Goal: Information Seeking & Learning: Learn about a topic

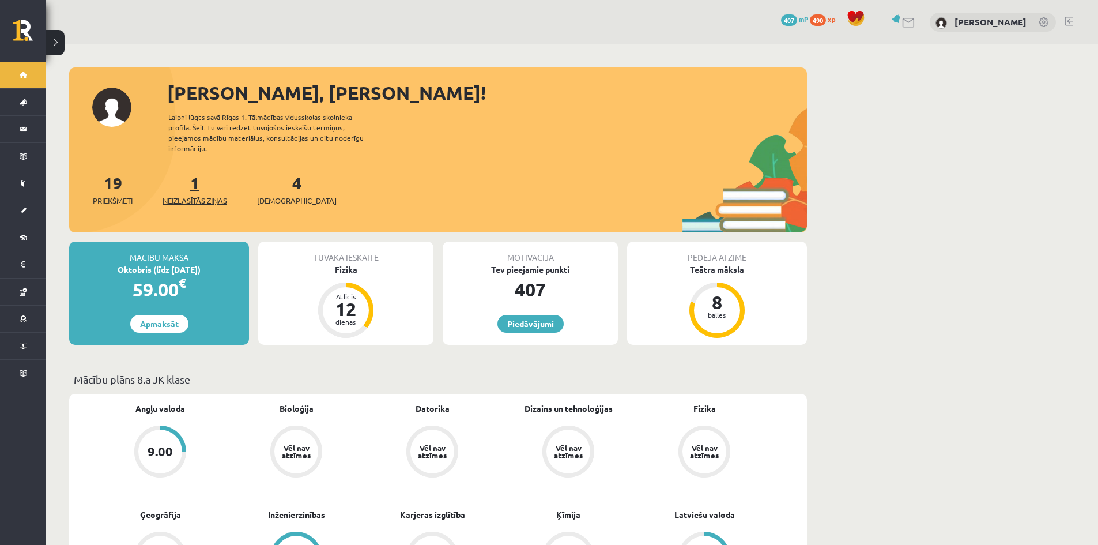
click at [198, 172] on link "1 Neizlasītās ziņas" at bounding box center [195, 189] width 65 height 34
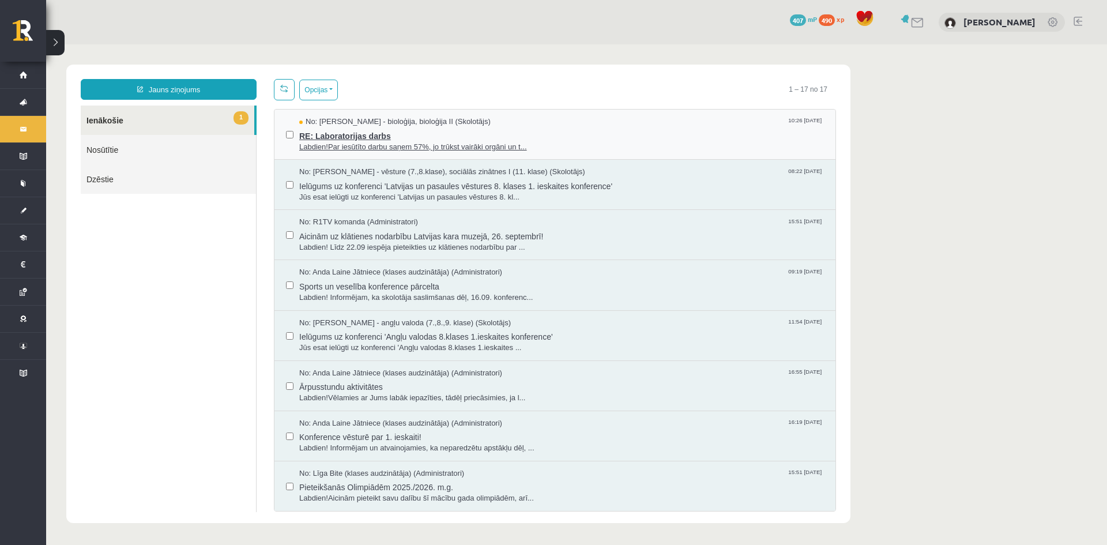
click at [573, 128] on span "RE: Laboratorijas darbs" at bounding box center [561, 134] width 525 height 14
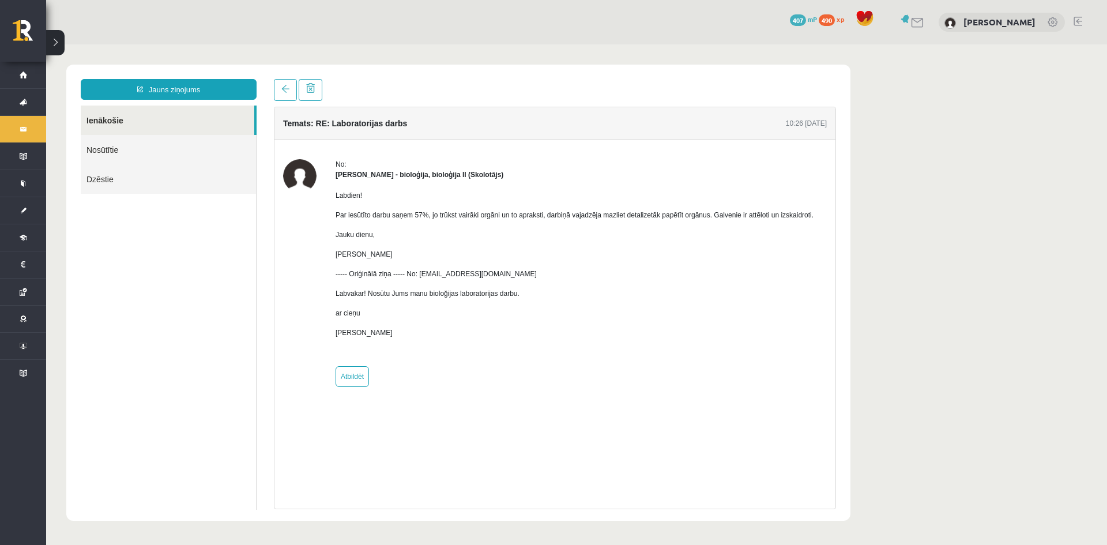
drag, startPoint x: 478, startPoint y: 19, endPoint x: 522, endPoint y: 36, distance: 47.4
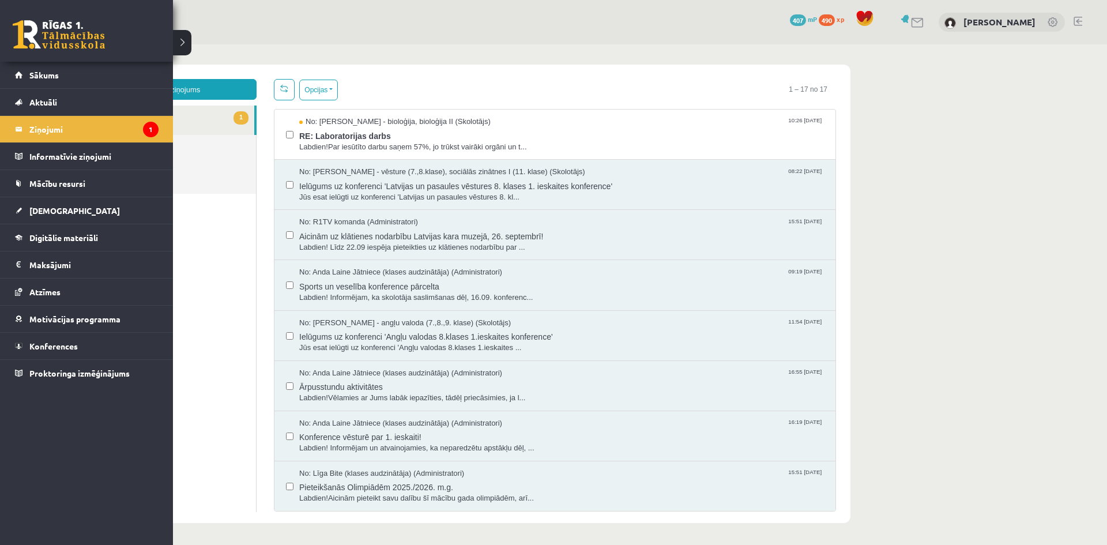
click at [17, 23] on link at bounding box center [59, 34] width 92 height 29
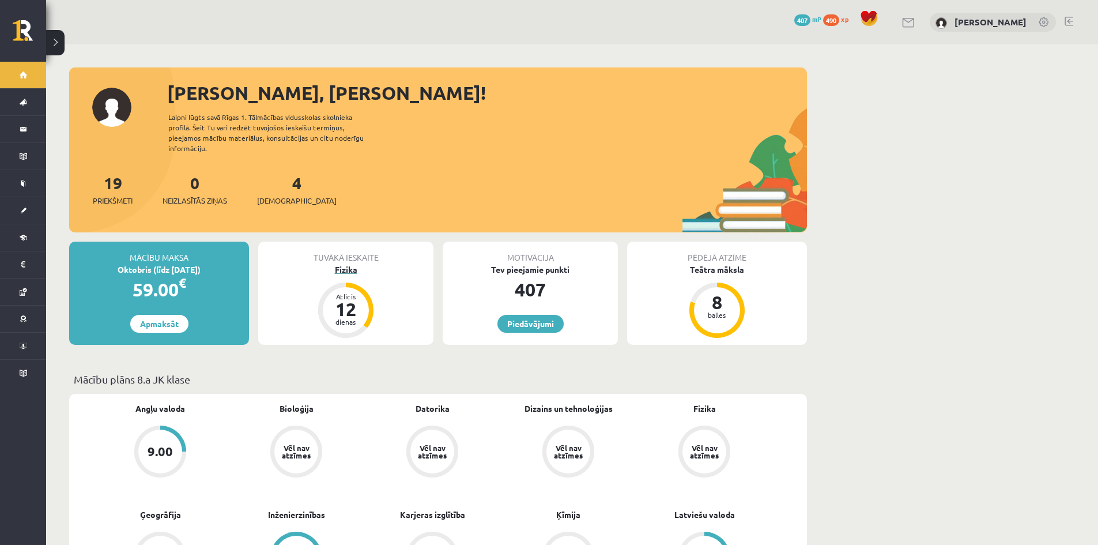
click at [353, 263] on div "Fizika" at bounding box center [345, 269] width 175 height 12
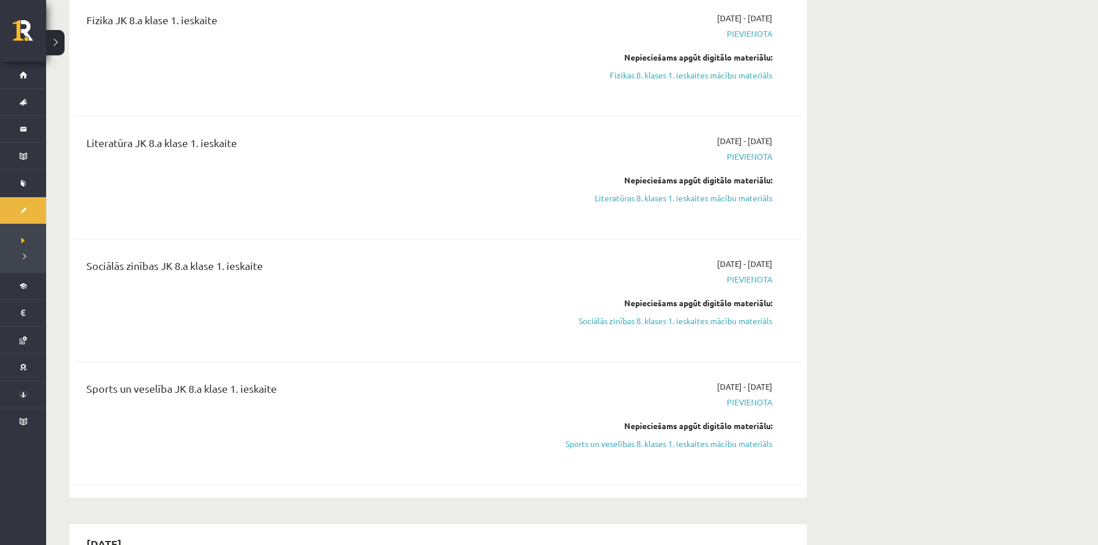
scroll to position [404, 0]
click at [722, 191] on link "Literatūras 8. klases 1. ieskaites mācību materiāls" at bounding box center [663, 197] width 217 height 12
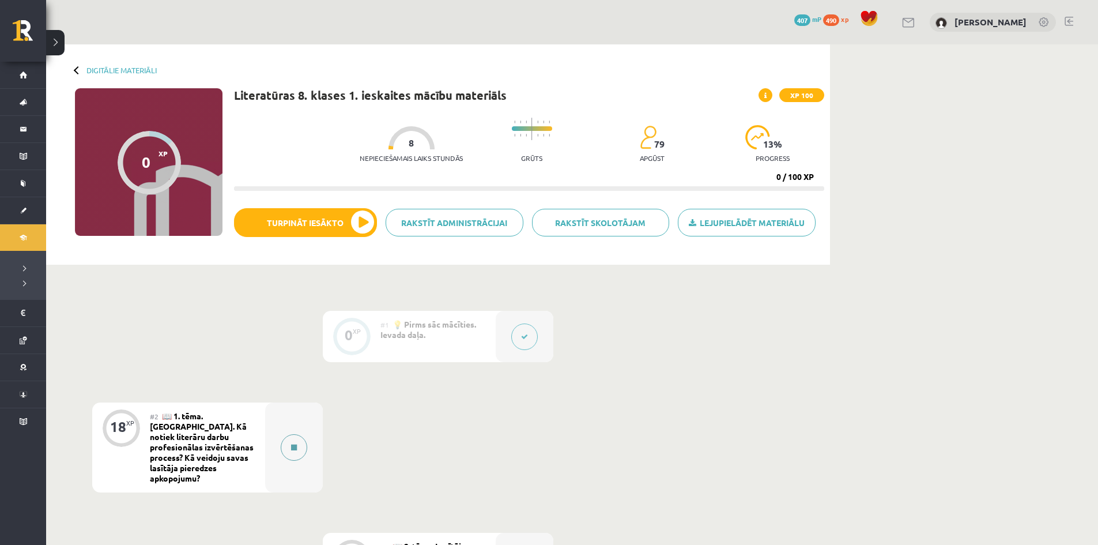
click at [296, 444] on icon at bounding box center [294, 447] width 6 height 7
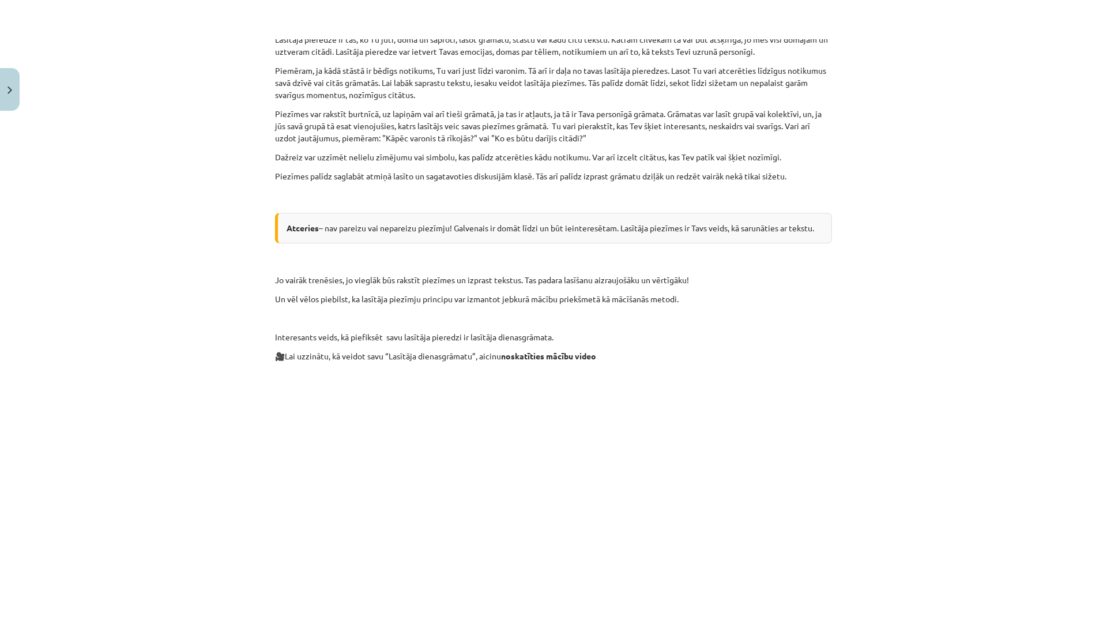
scroll to position [634, 0]
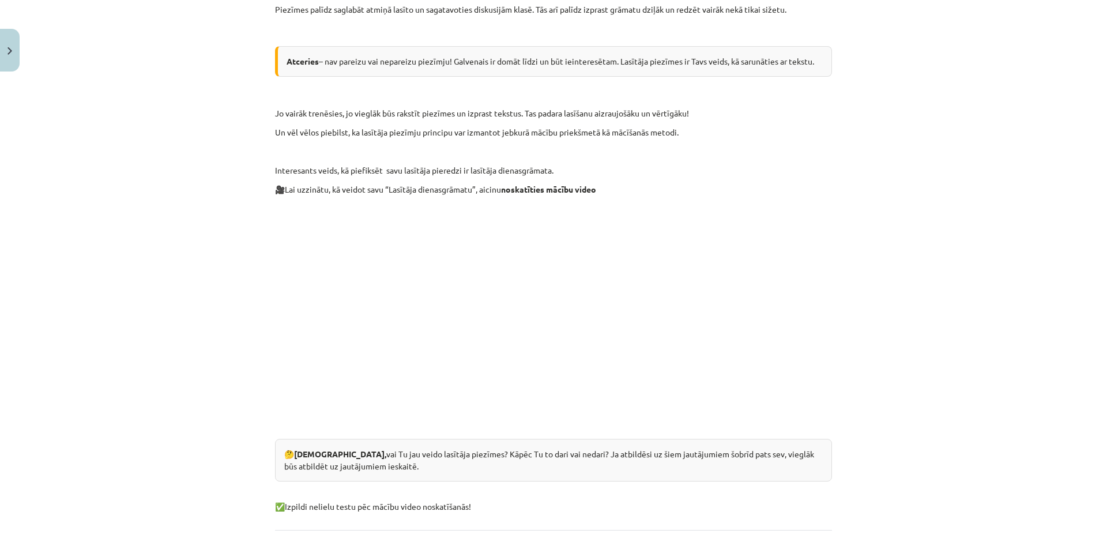
click at [849, 280] on div "Mācību tēma: Literatūras 8. klases 1. ieskaites mācību materiāls #2 📖 1. tēma. …" at bounding box center [553, 272] width 1107 height 545
click at [839, 315] on div "Mācību tēma: Literatūras 8. klases 1. ieskaites mācību materiāls #2 📖 1. tēma. …" at bounding box center [553, 272] width 1107 height 545
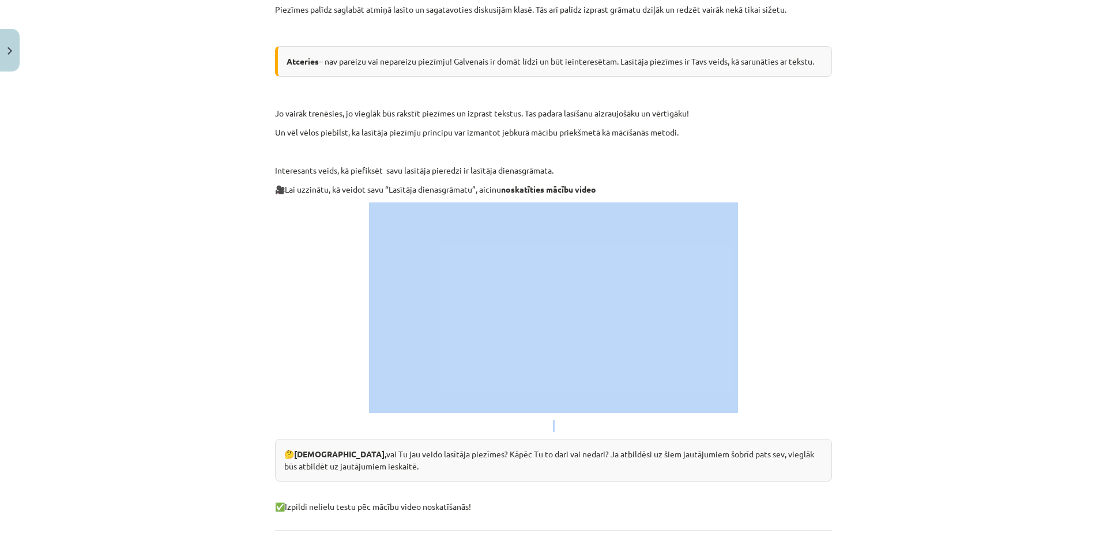
click at [839, 315] on div "Mācību tēma: Literatūras 8. klases 1. ieskaites mācību materiāls #2 📖 1. tēma. …" at bounding box center [553, 272] width 1107 height 545
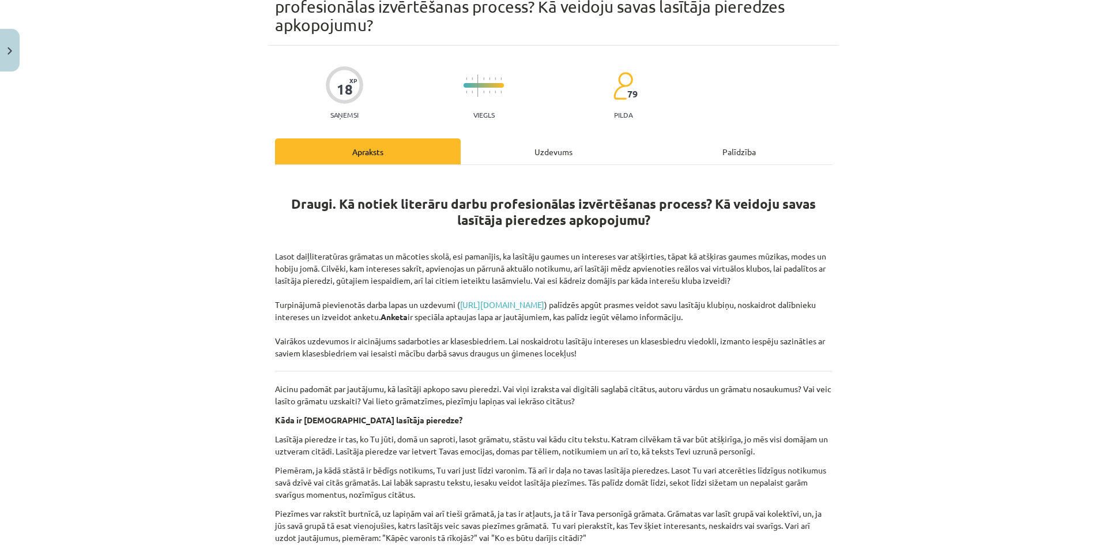
scroll to position [0, 0]
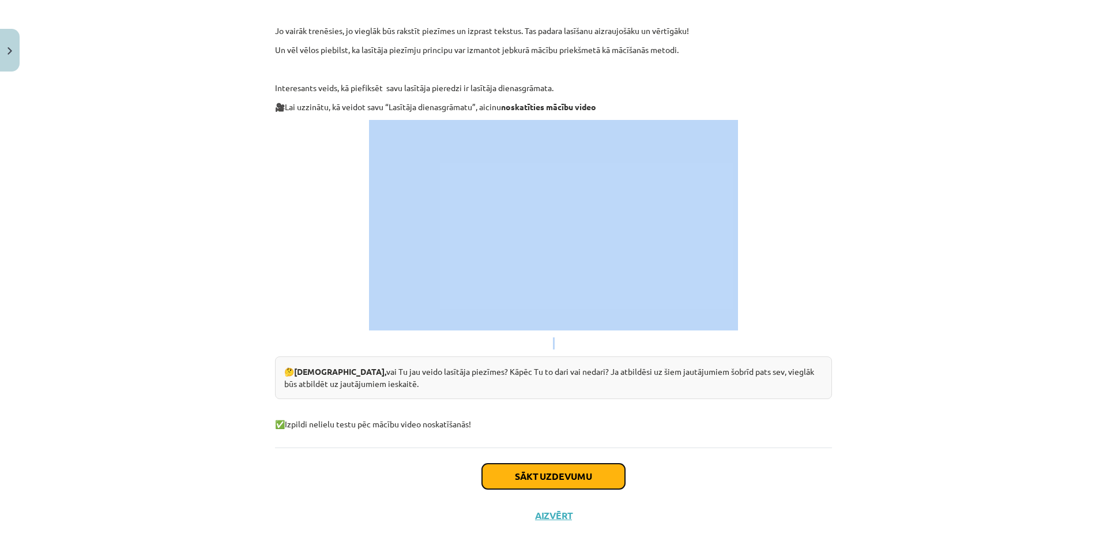
click at [551, 464] on button "Sākt uzdevumu" at bounding box center [553, 476] width 143 height 25
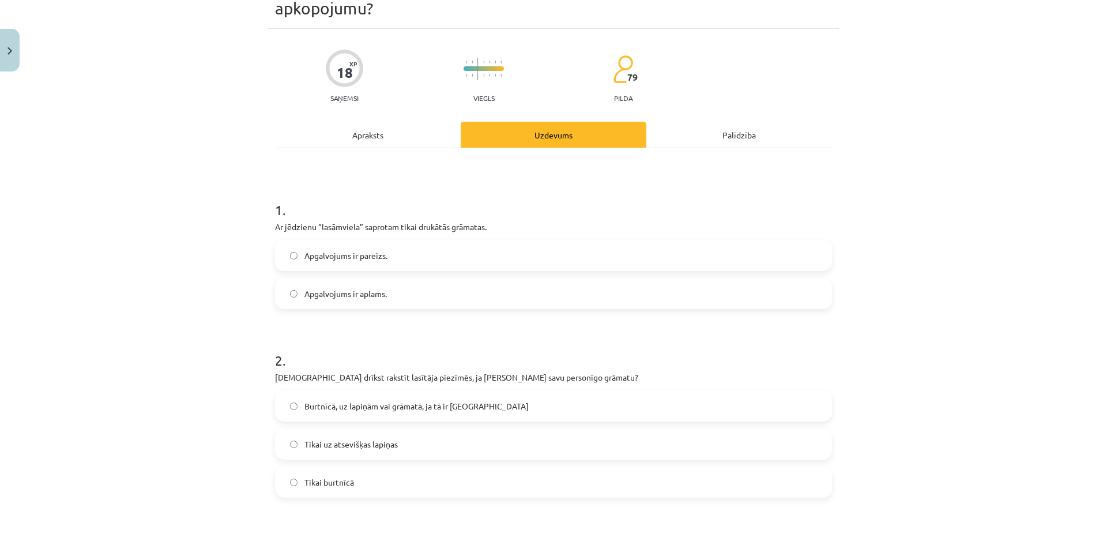
scroll to position [86, 0]
click at [354, 286] on span "Apgalvojums ir aplams." at bounding box center [345, 292] width 82 height 12
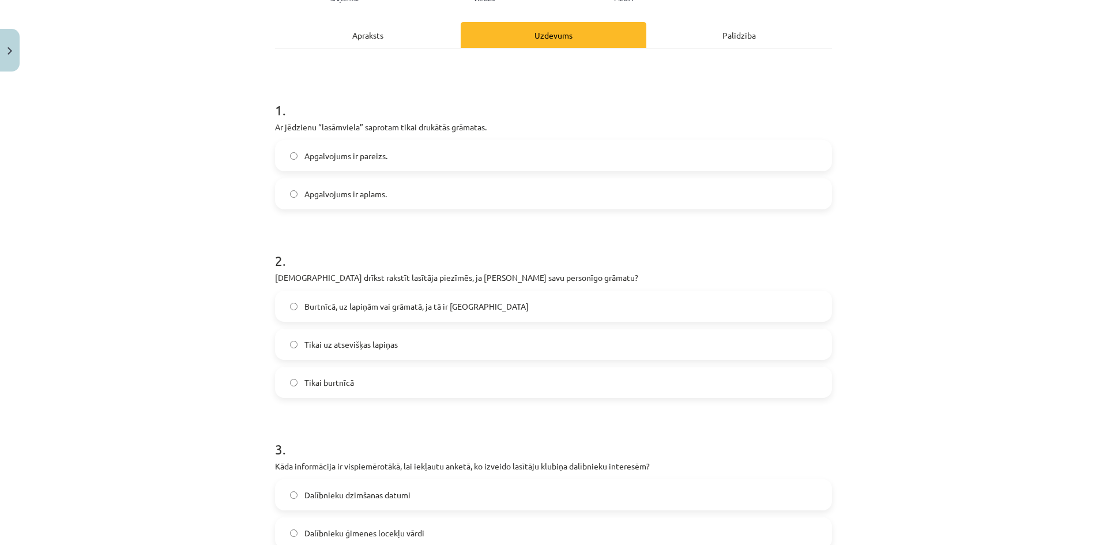
scroll to position [202, 0]
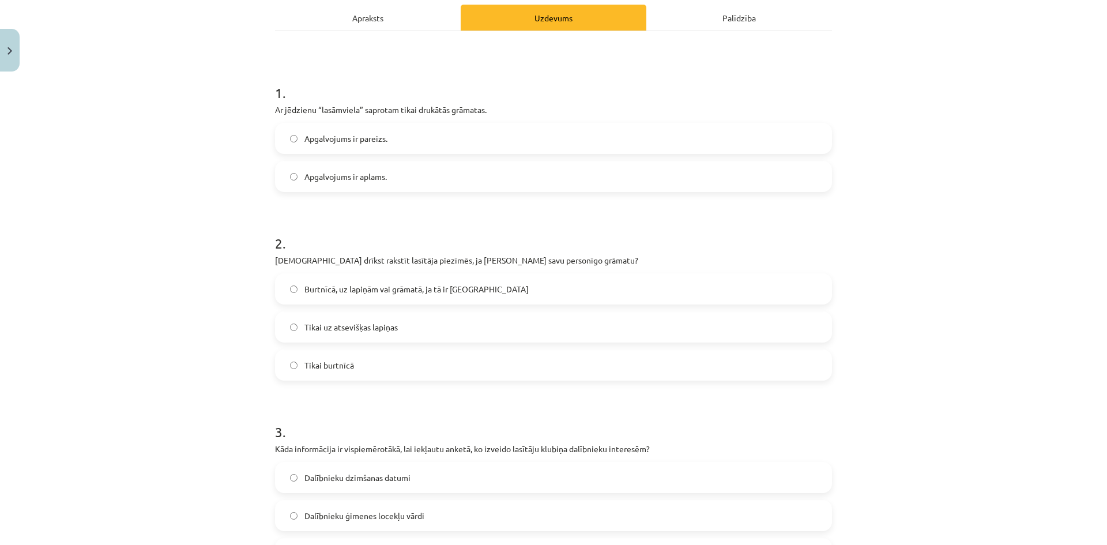
click at [634, 274] on label "Burtnīcā, uz lapiņām vai grāmatā, ja tā ir [GEOGRAPHIC_DATA]" at bounding box center [553, 288] width 555 height 29
click at [634, 274] on label "Burtnīcā, uz lapiņām vai grāmatā, ja tā ir Tavējā" at bounding box center [553, 288] width 555 height 29
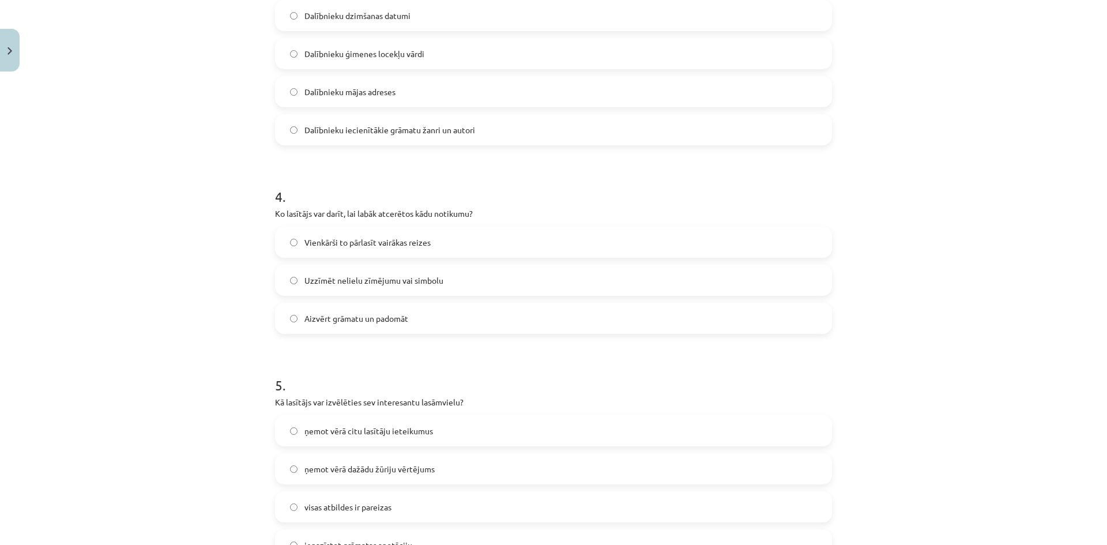
scroll to position [663, 0]
click at [288, 266] on label "Uzzīmēt nelielu zīmējumu vai simbolu" at bounding box center [553, 280] width 555 height 29
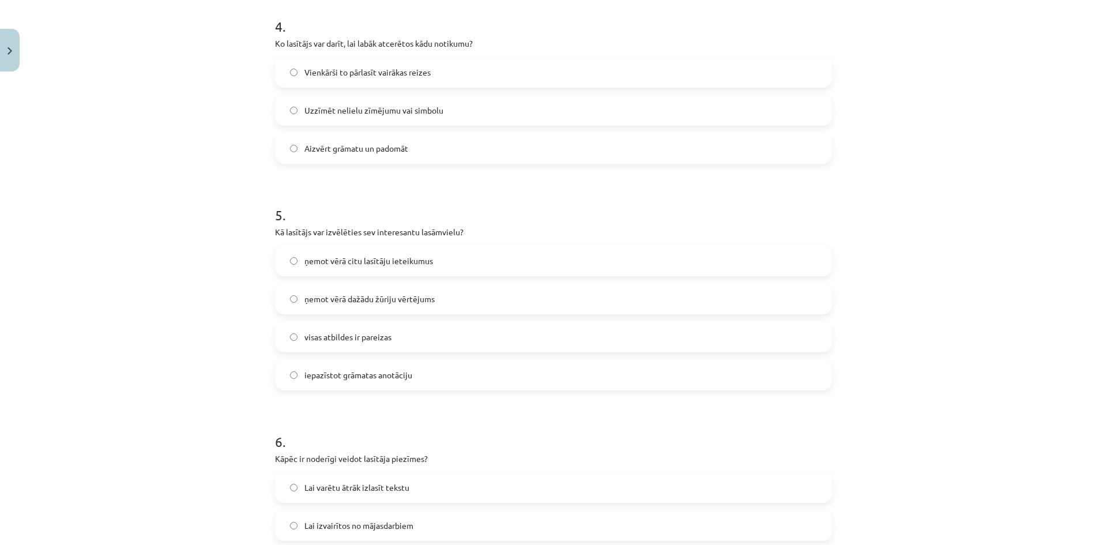
scroll to position [836, 0]
click at [285, 321] on label "visas atbildes ir pareizas" at bounding box center [553, 334] width 555 height 29
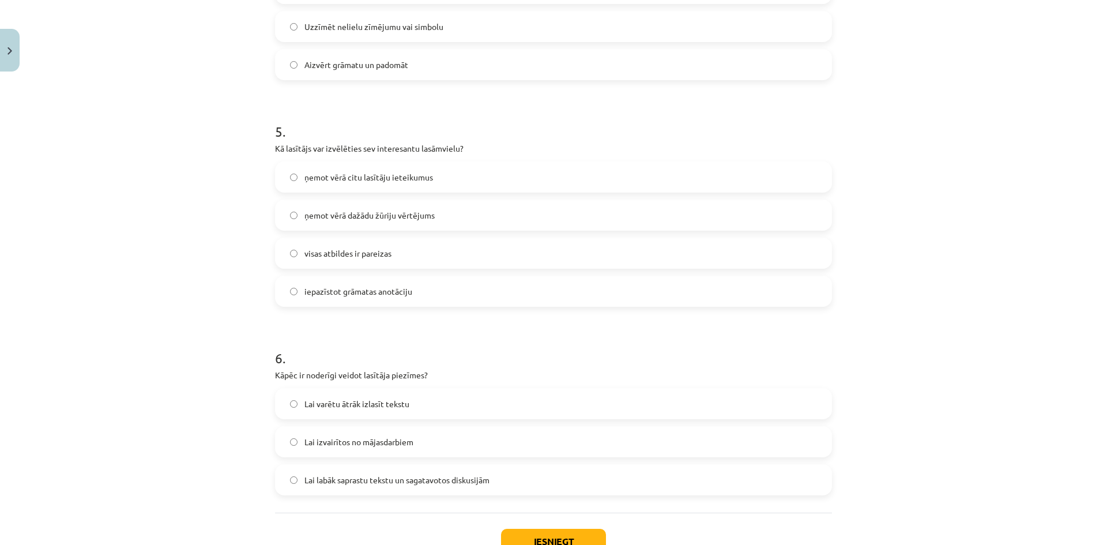
scroll to position [951, 0]
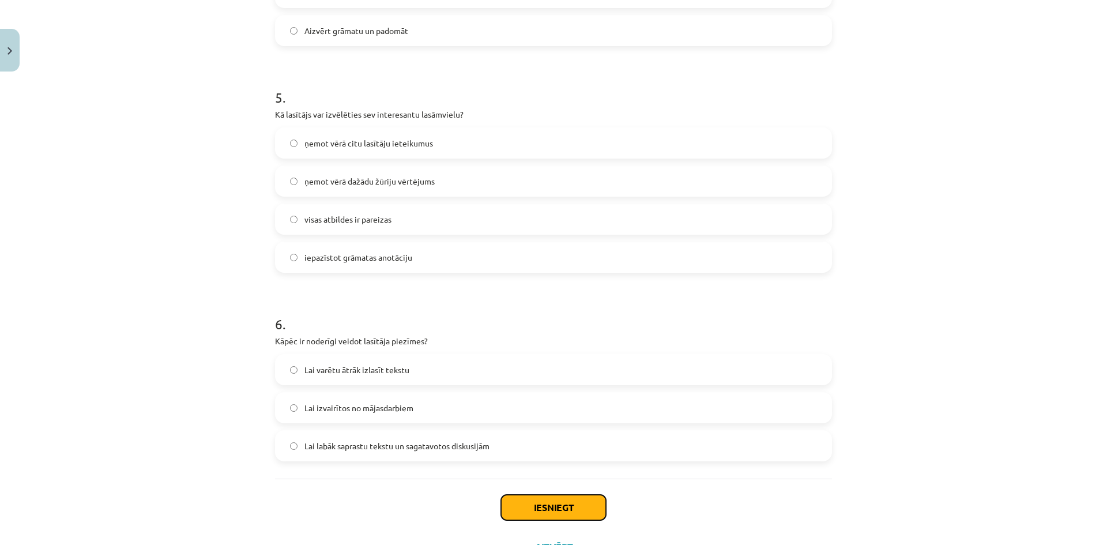
click at [545, 495] on button "Iesniegt" at bounding box center [553, 507] width 105 height 25
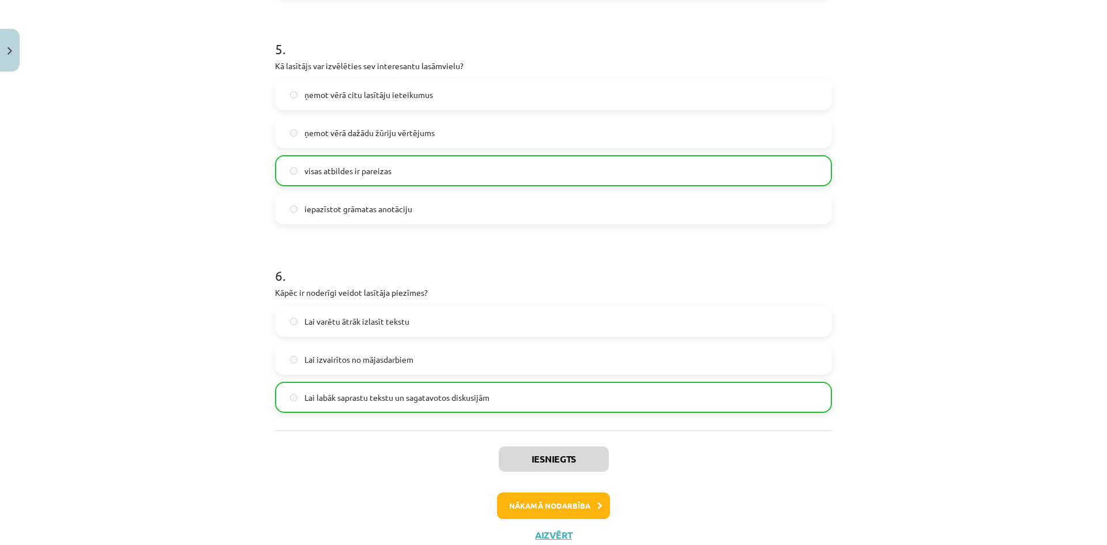
scroll to position [1020, 0]
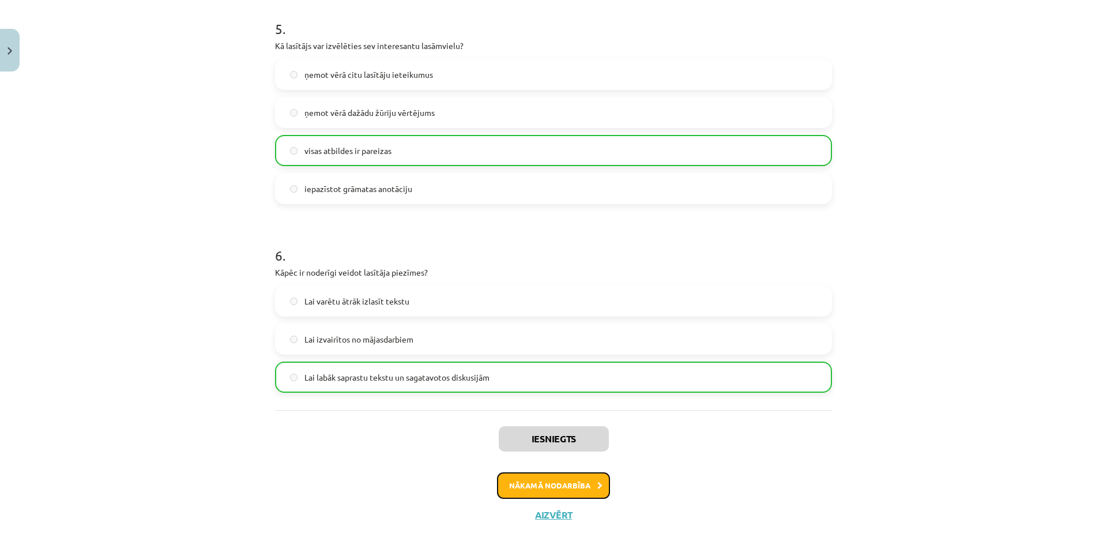
click at [575, 472] on button "Nākamā nodarbība" at bounding box center [553, 485] width 113 height 27
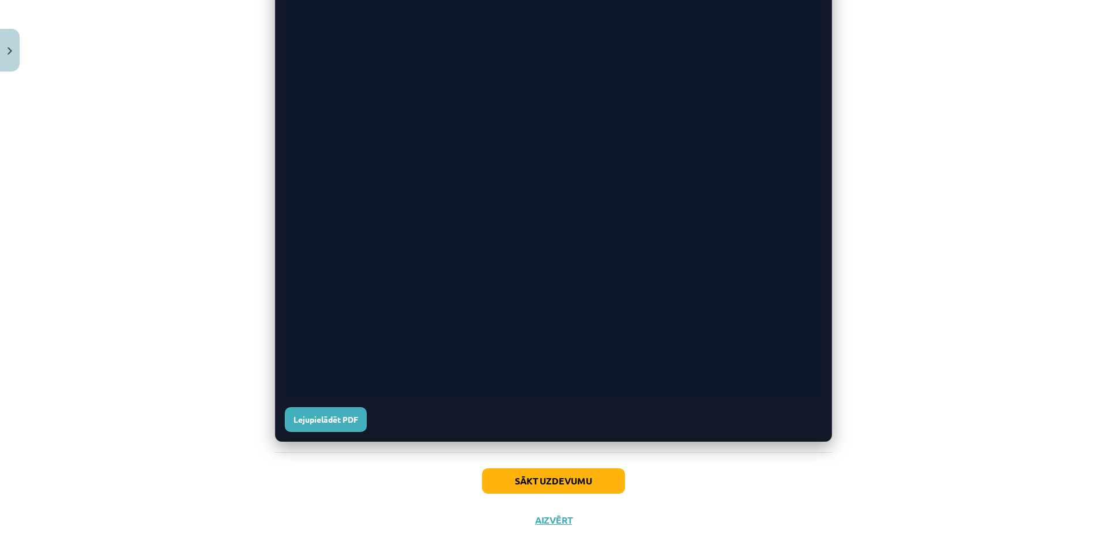
scroll to position [490, 0]
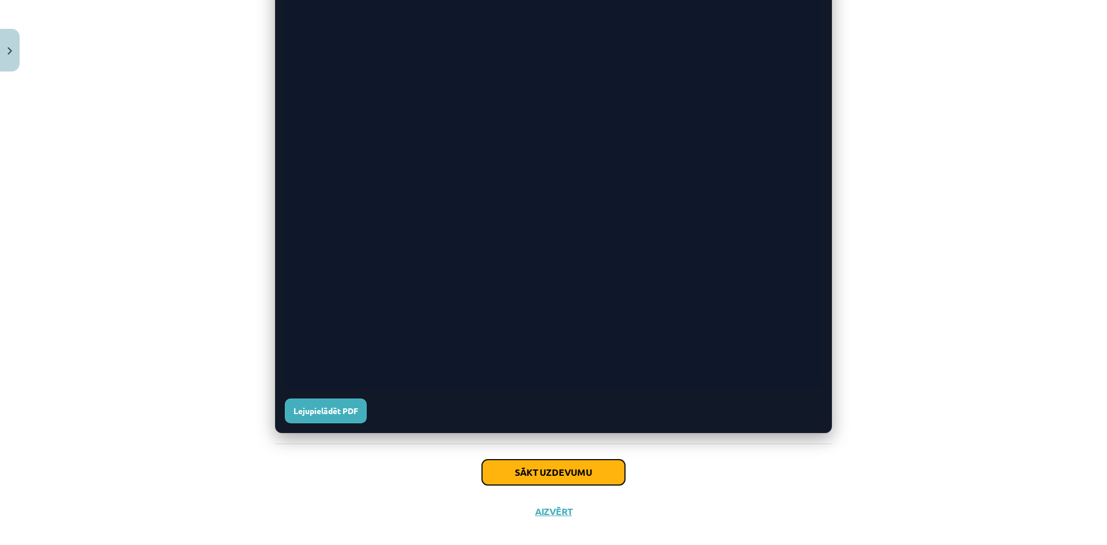
click at [562, 470] on button "Sākt uzdevumu" at bounding box center [553, 471] width 143 height 25
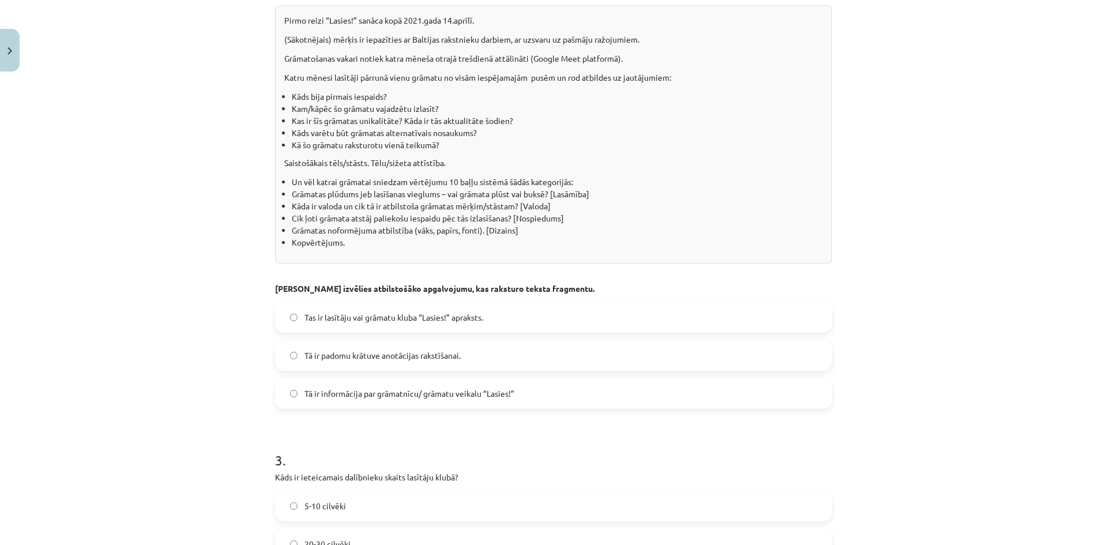
click at [280, 313] on label "Tas ir lasītāju vai grāmatu kluba “Lasies!” apraksts." at bounding box center [553, 317] width 555 height 29
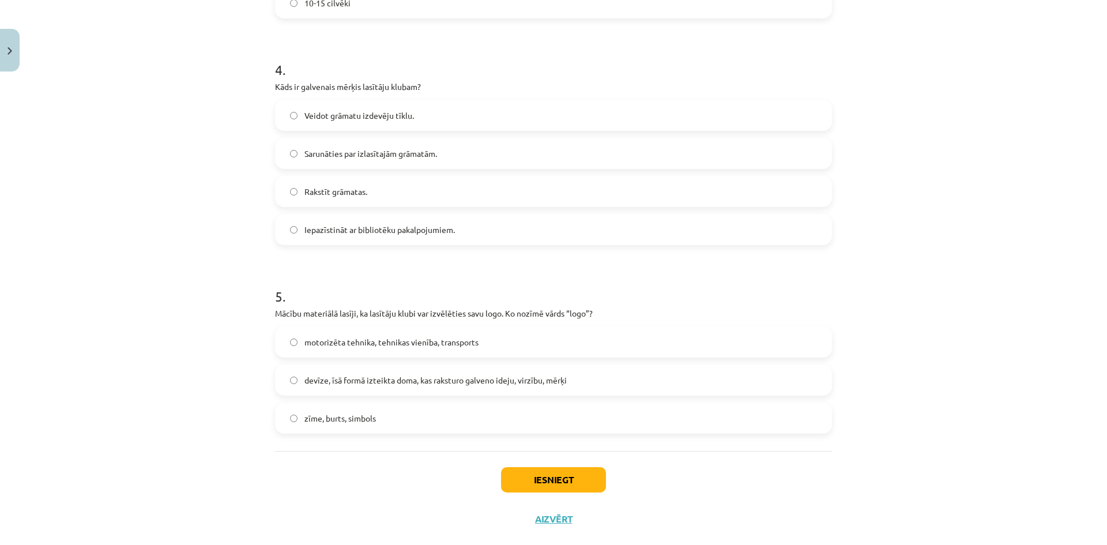
scroll to position [1124, 0]
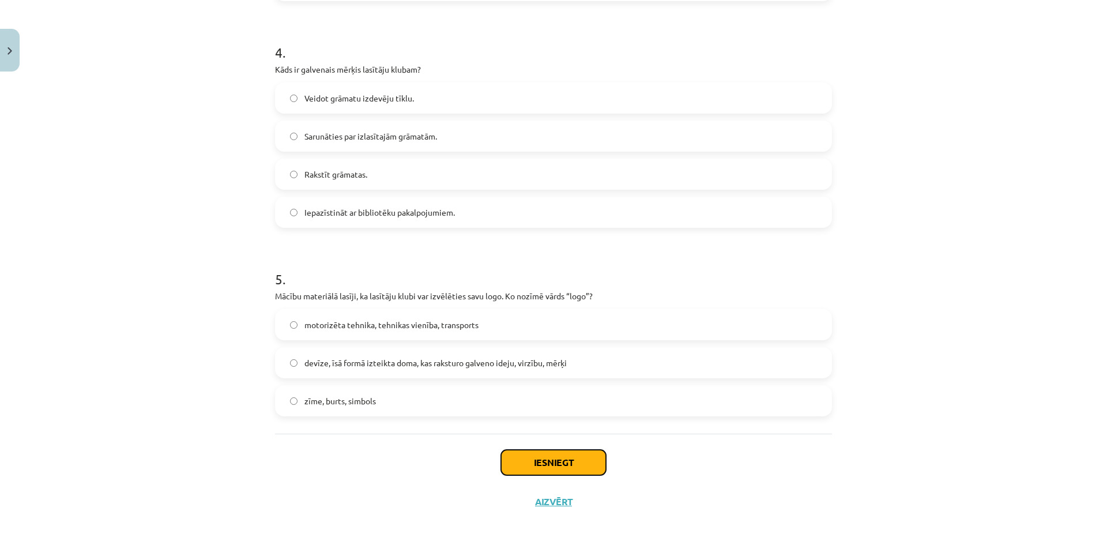
click at [575, 470] on button "Iesniegt" at bounding box center [553, 462] width 105 height 25
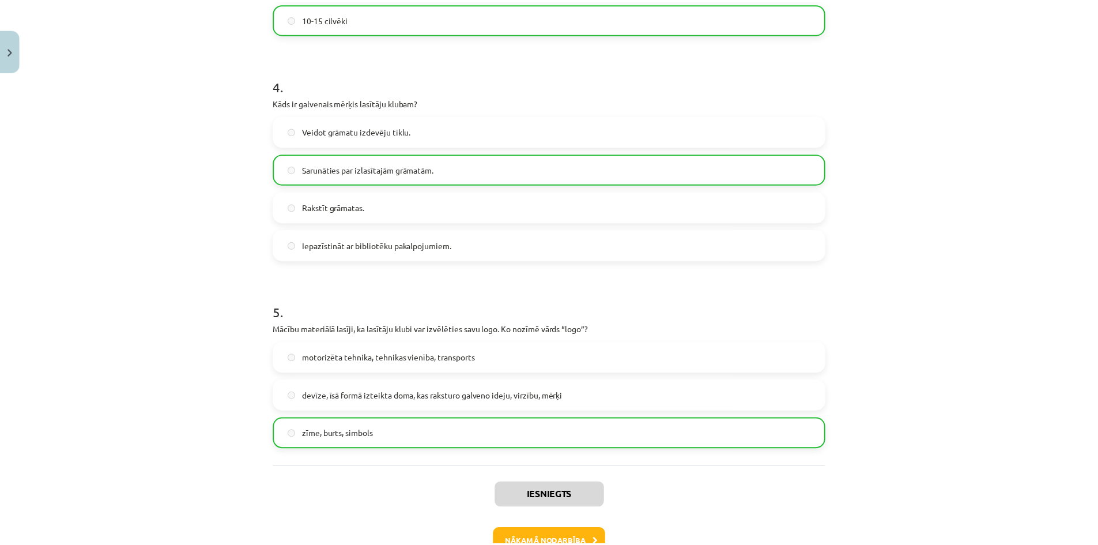
scroll to position [1166, 0]
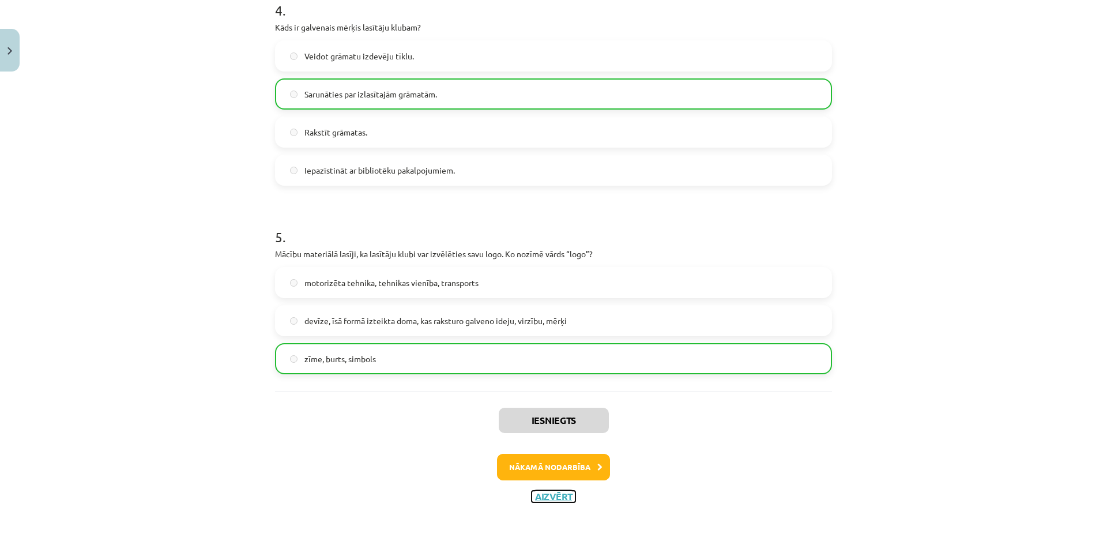
click at [555, 498] on button "Aizvērt" at bounding box center [554, 497] width 44 height 12
click at [556, 498] on button "Aizvērt" at bounding box center [554, 497] width 44 height 12
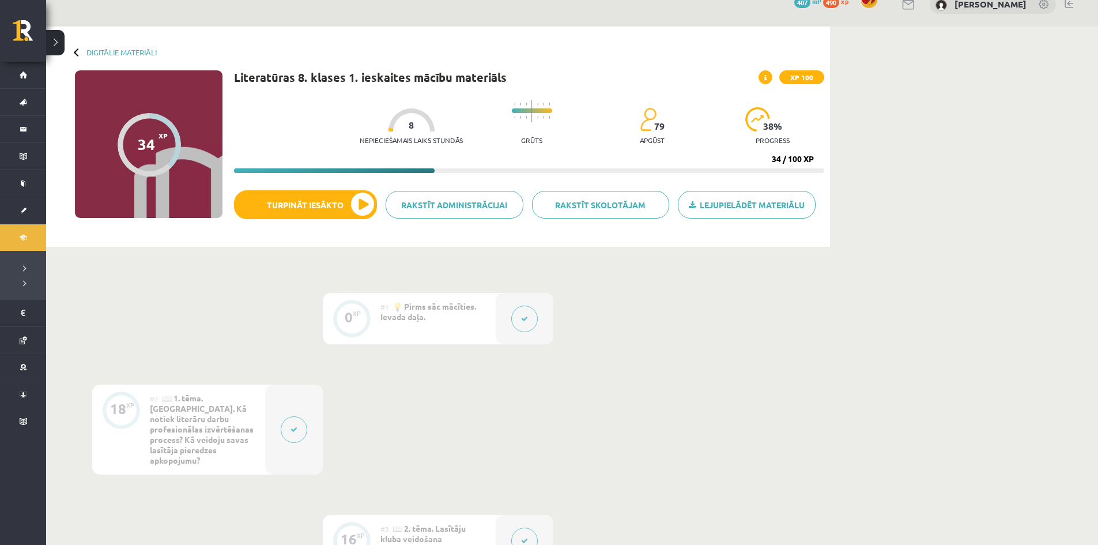
scroll to position [0, 0]
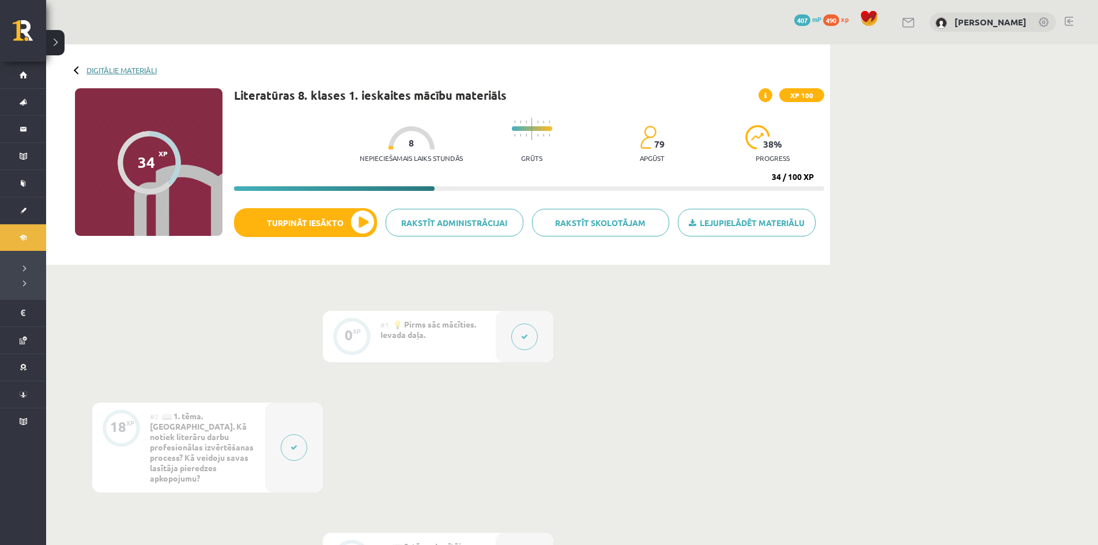
click at [129, 69] on link "Digitālie materiāli" at bounding box center [121, 70] width 70 height 9
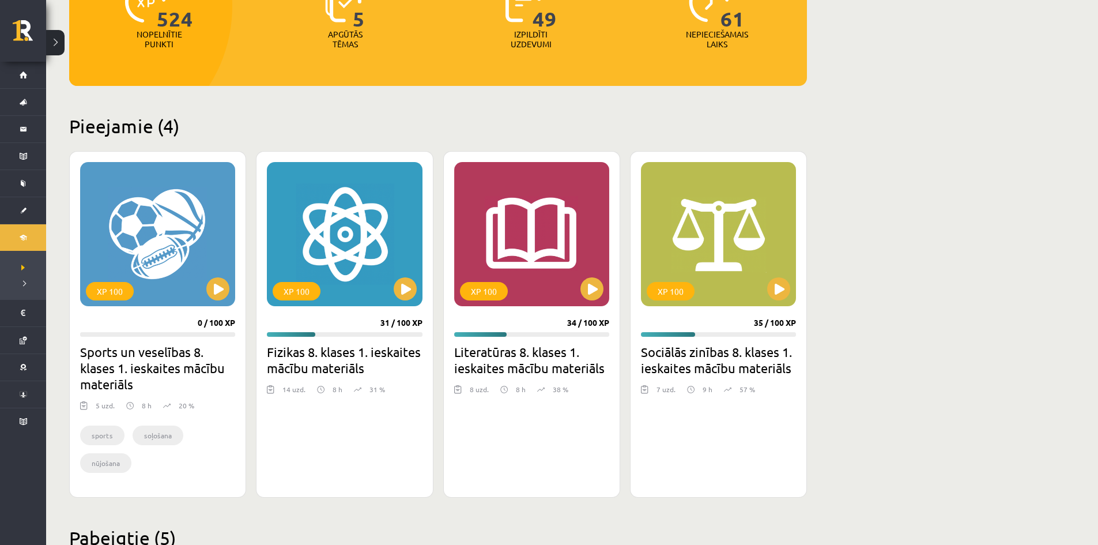
scroll to position [173, 0]
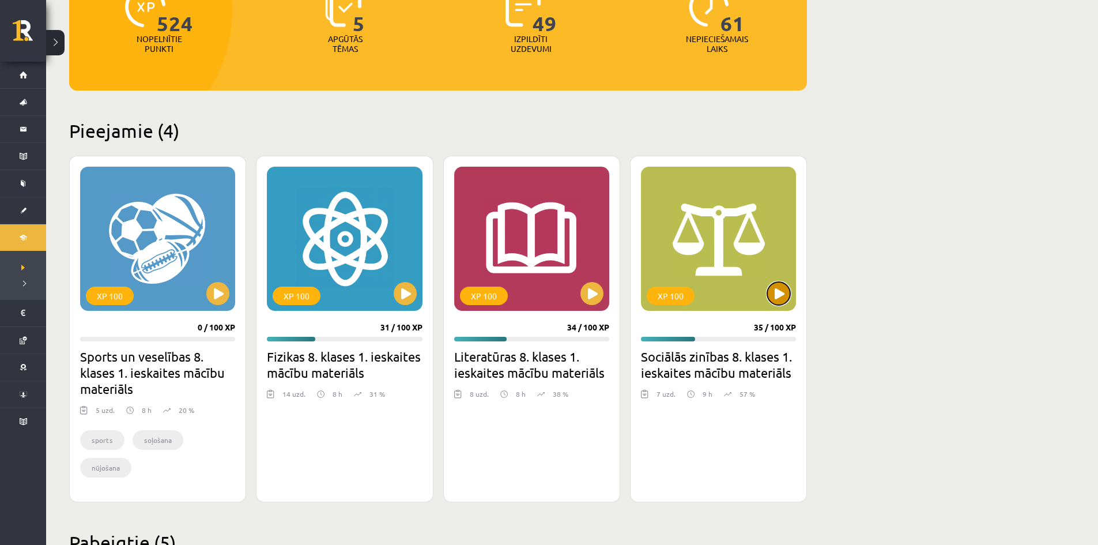
click at [770, 299] on button at bounding box center [778, 293] width 23 height 23
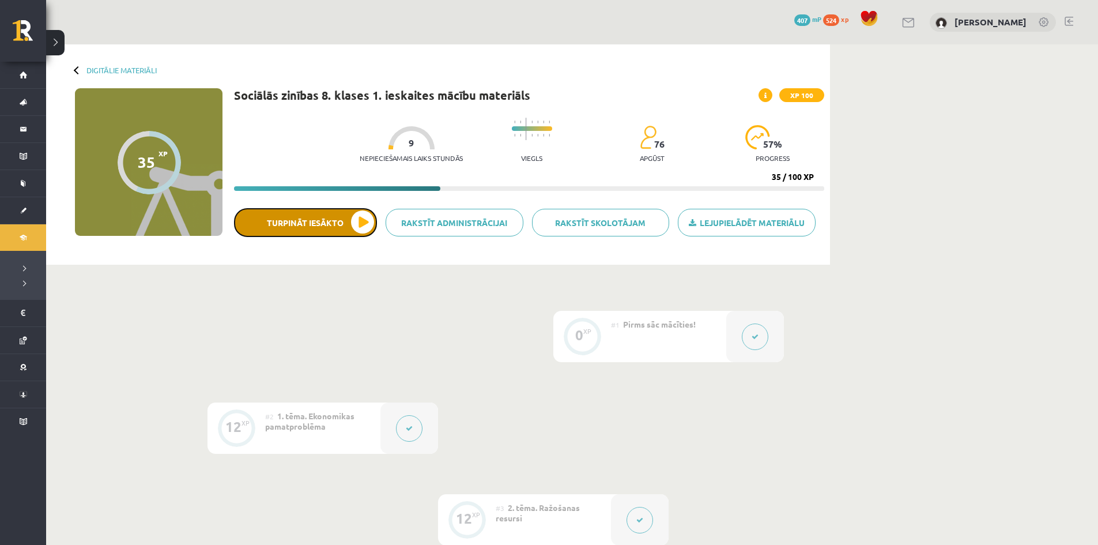
click at [358, 225] on button "Turpināt iesākto" at bounding box center [305, 222] width 143 height 29
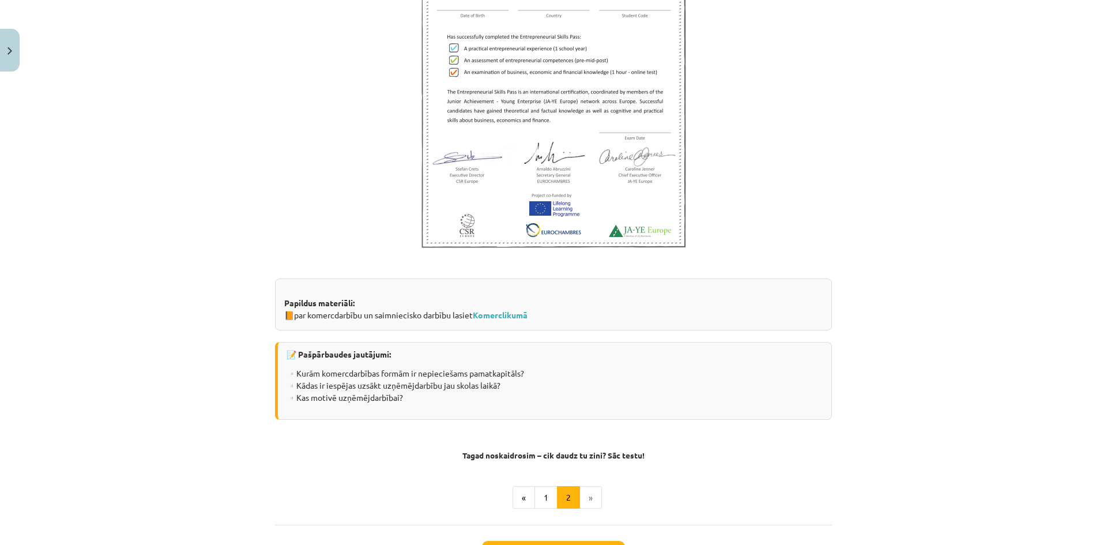
scroll to position [2114, 0]
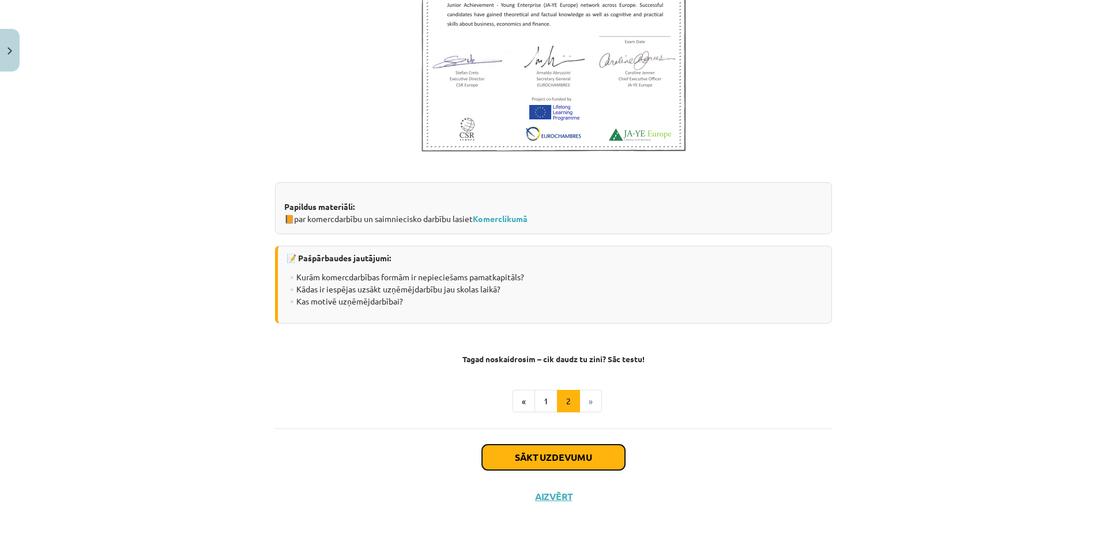
click at [568, 456] on button "Sākt uzdevumu" at bounding box center [553, 457] width 143 height 25
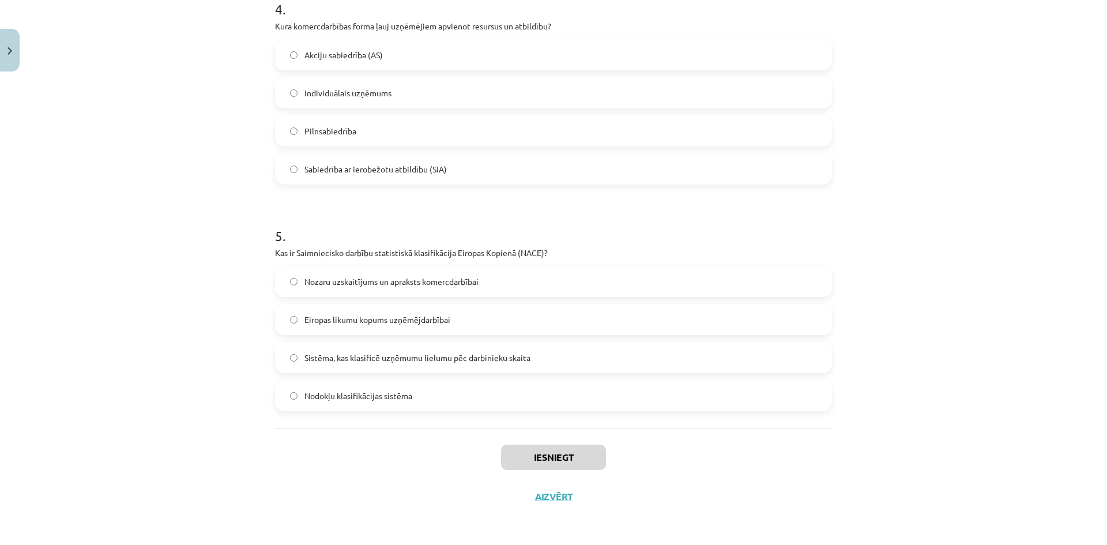
click at [568, 456] on div "Iesniegt Aizvērt" at bounding box center [553, 468] width 557 height 81
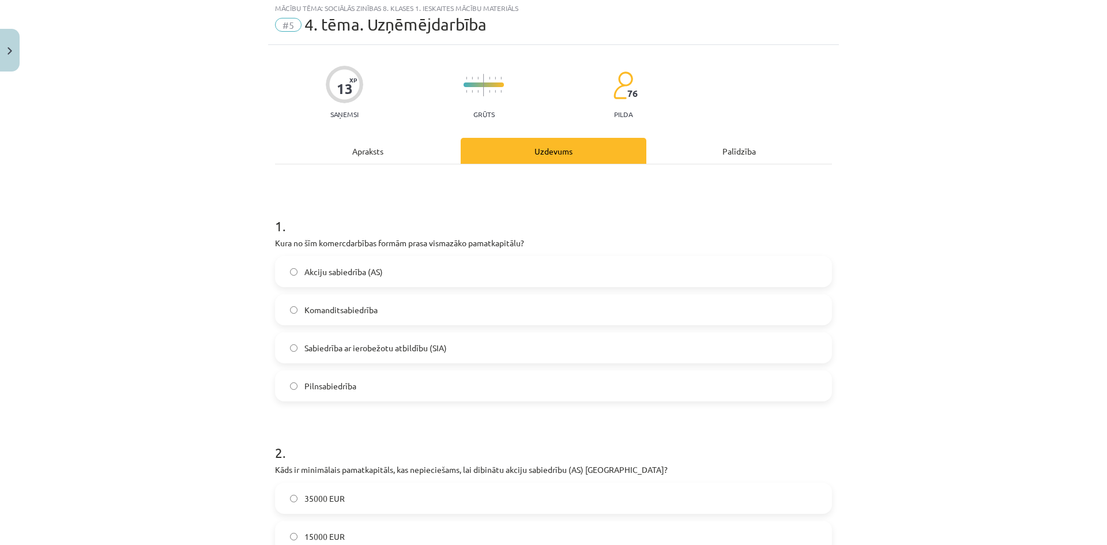
scroll to position [29, 0]
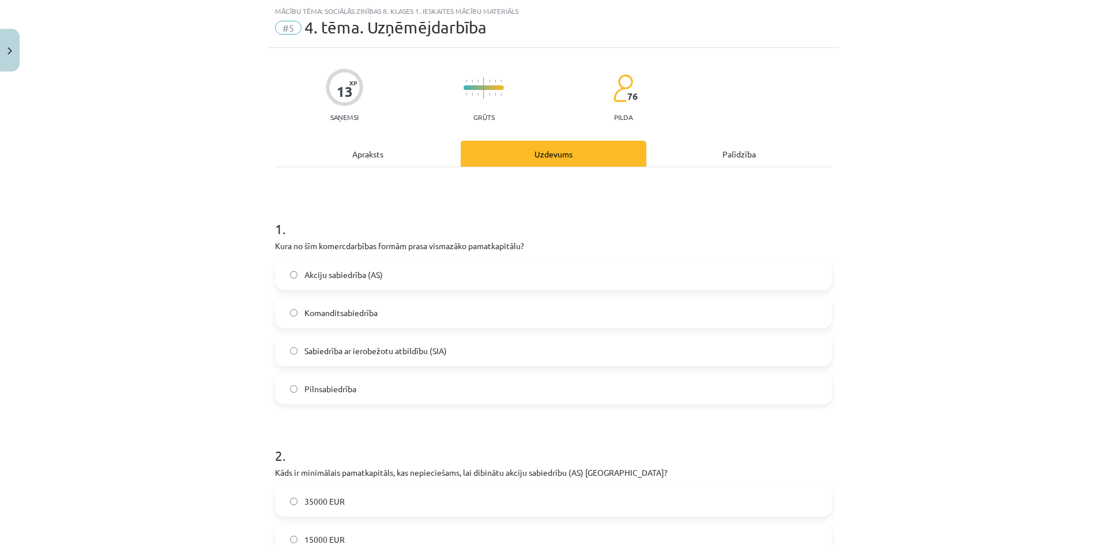
click at [285, 315] on label "Komanditsabiedrība" at bounding box center [553, 312] width 555 height 29
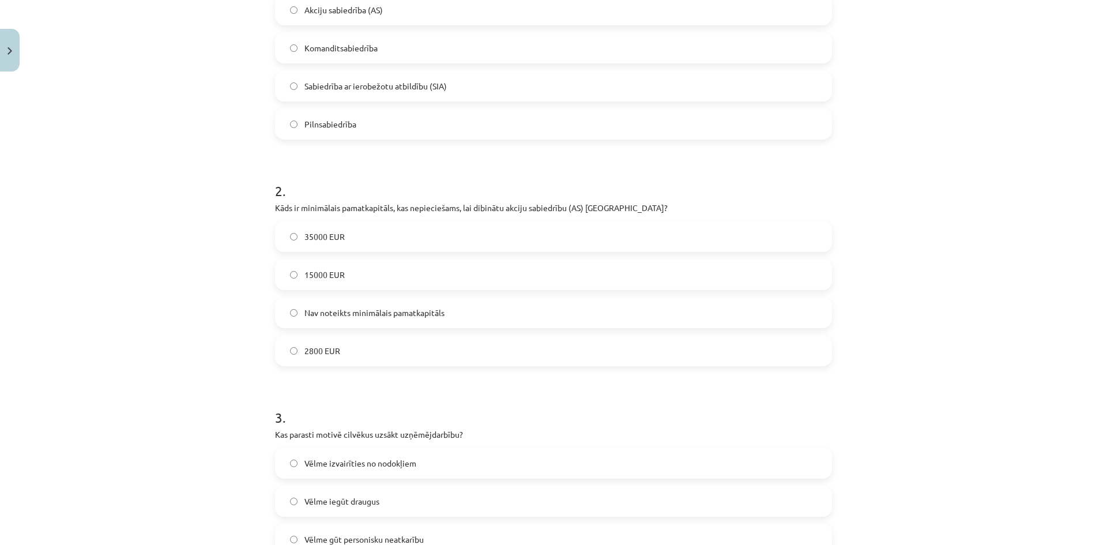
scroll to position [317, 0]
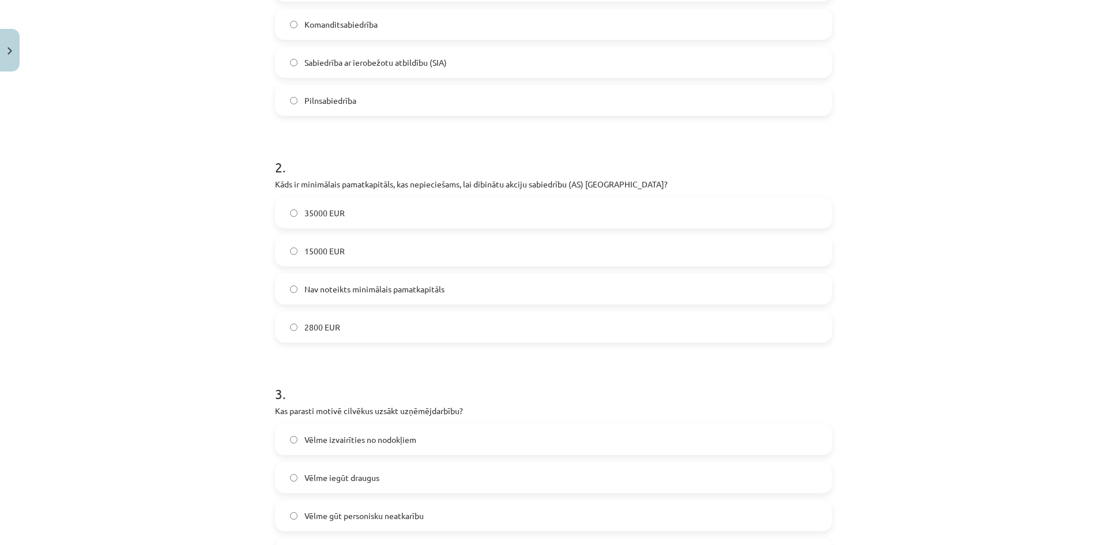
click at [295, 209] on label "35000 EUR" at bounding box center [553, 212] width 555 height 29
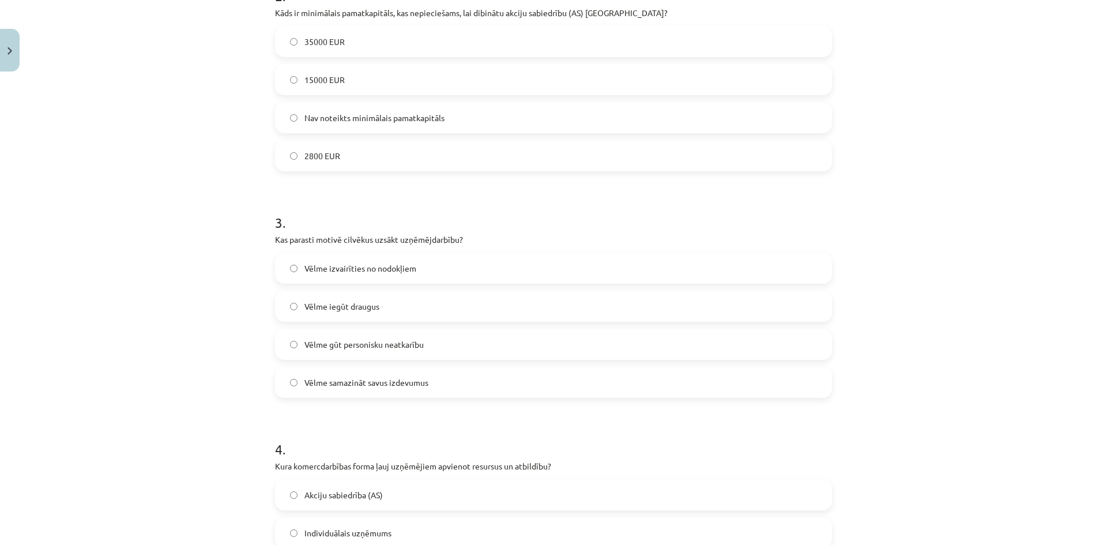
scroll to position [490, 0]
click at [291, 337] on label "Vēlme gūt personisku neatkarību" at bounding box center [553, 342] width 555 height 29
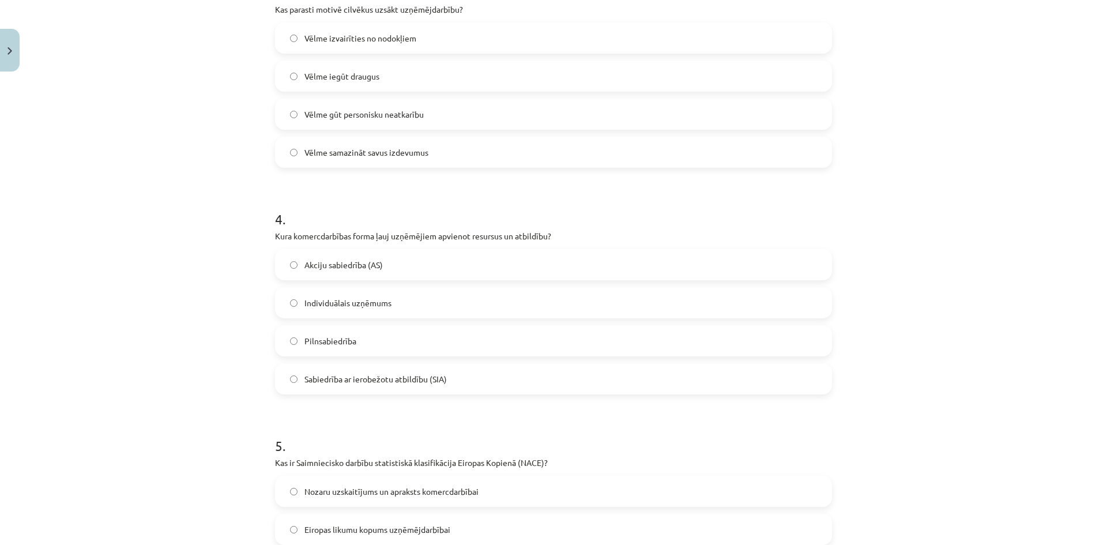
scroll to position [721, 0]
click at [293, 345] on label "Pilnsabiedrība" at bounding box center [553, 338] width 555 height 29
click at [289, 343] on label "Pilnsabiedrība" at bounding box center [553, 338] width 555 height 29
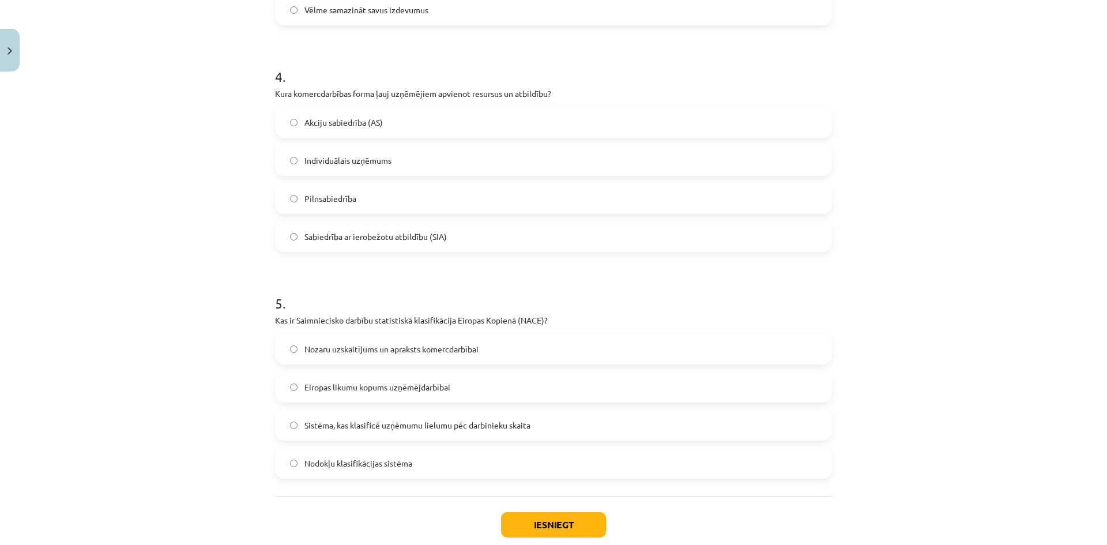
scroll to position [894, 0]
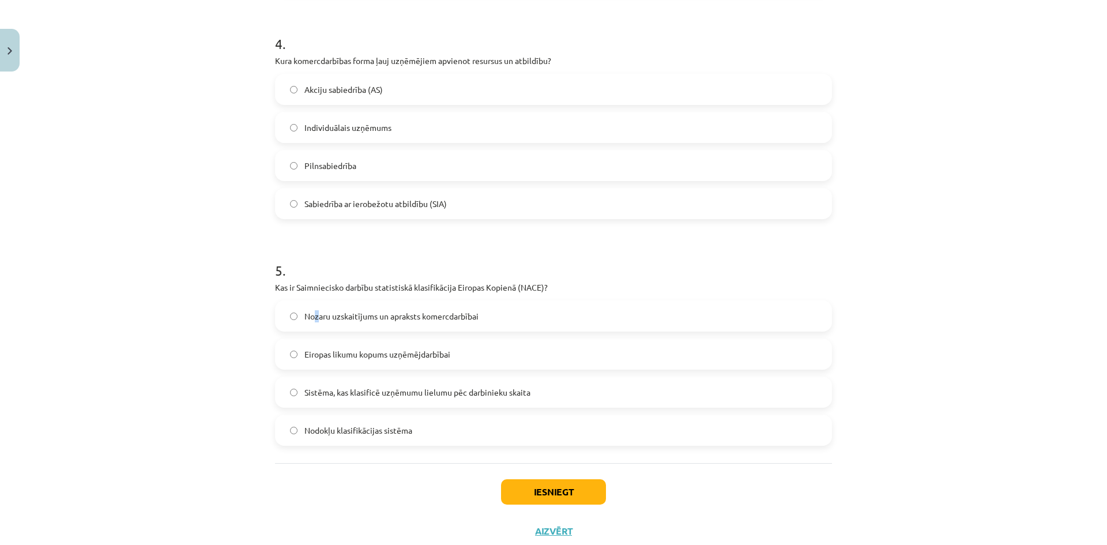
click at [310, 312] on span "Nozaru uzskaitījums un apraksts komercdarbībai" at bounding box center [391, 316] width 174 height 12
click at [307, 310] on span "Nozaru uzskaitījums un apraksts komercdarbībai" at bounding box center [391, 316] width 174 height 12
click at [248, 382] on div "Mācību tēma: Sociālās zinības 8. klases 1. ieskaites mācību materiāls #5 4. tēm…" at bounding box center [553, 272] width 1107 height 545
click at [570, 502] on button "Iesniegt" at bounding box center [553, 491] width 105 height 25
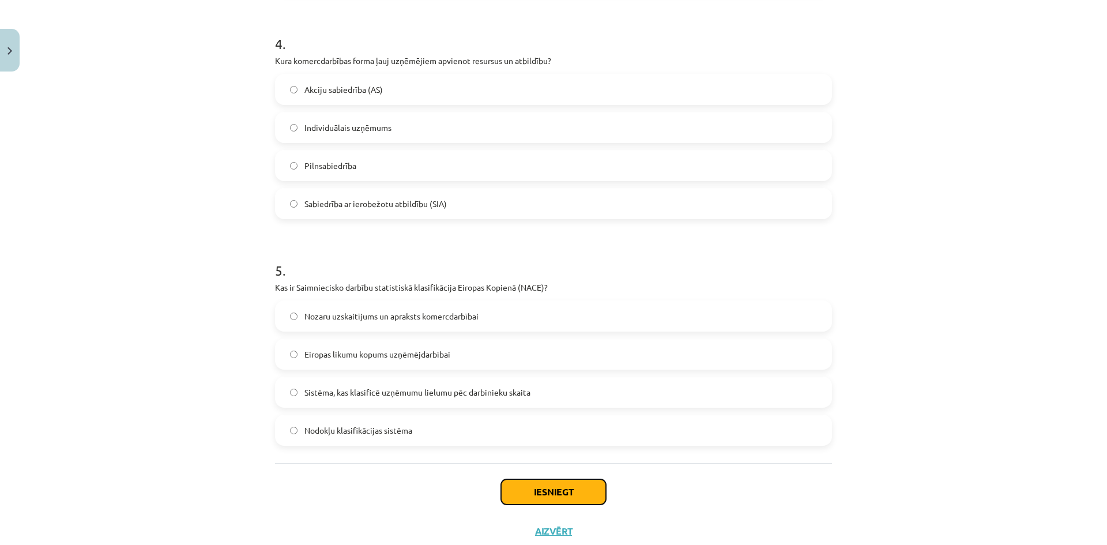
click at [570, 502] on button "Iesniegt" at bounding box center [553, 491] width 105 height 25
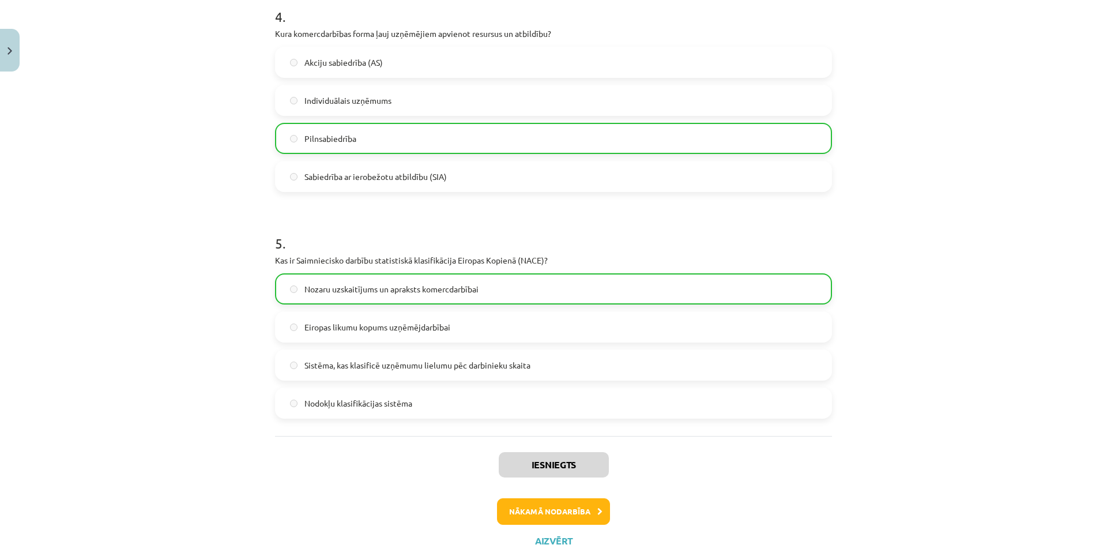
scroll to position [922, 0]
click at [551, 505] on button "Nākamā nodarbība" at bounding box center [553, 509] width 113 height 27
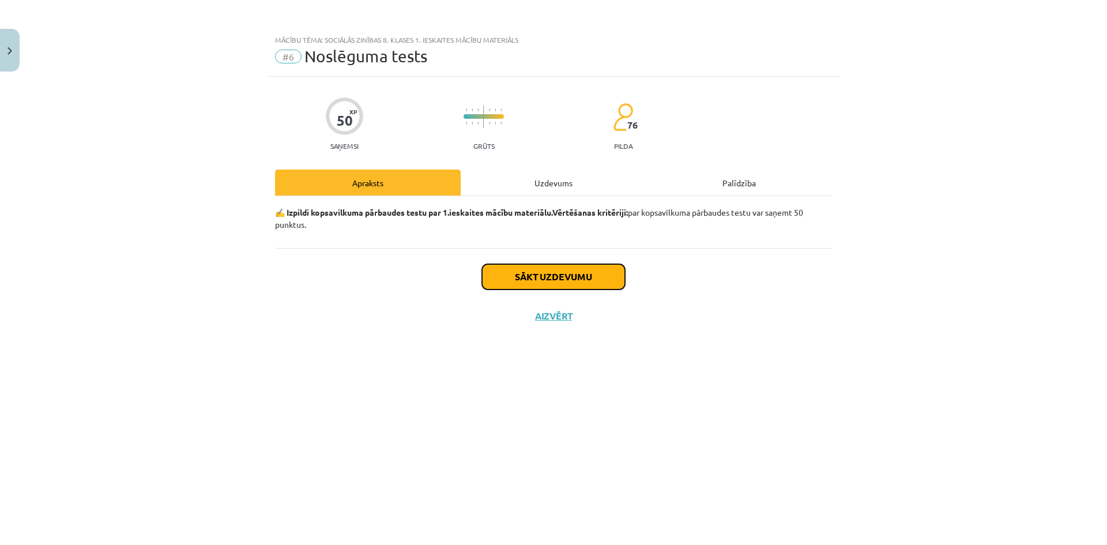
click at [582, 274] on button "Sākt uzdevumu" at bounding box center [553, 276] width 143 height 25
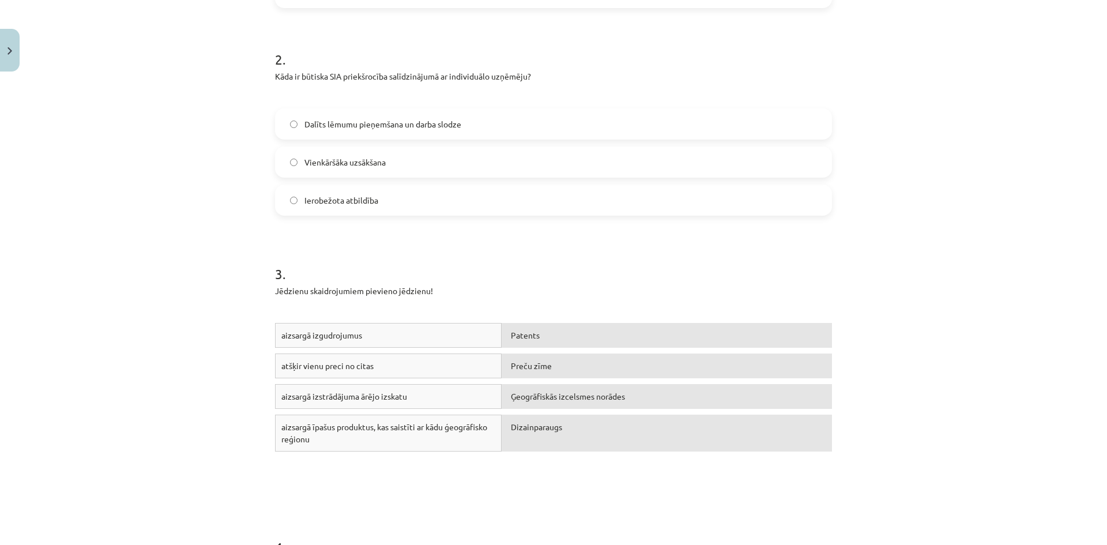
scroll to position [461, 0]
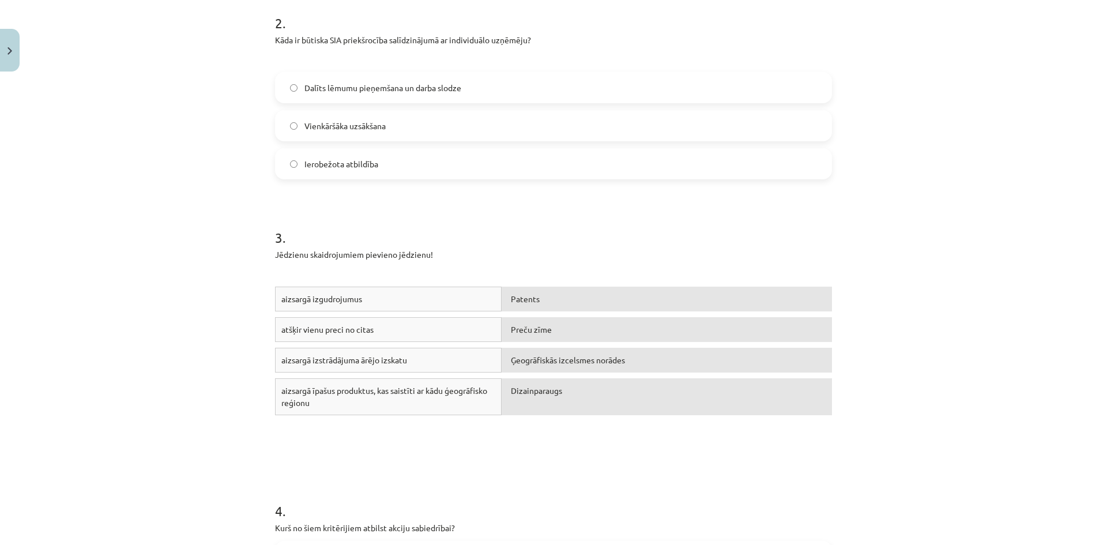
click at [567, 361] on span "Ģeogrāfiskās izcelsmes norādes" at bounding box center [568, 360] width 114 height 10
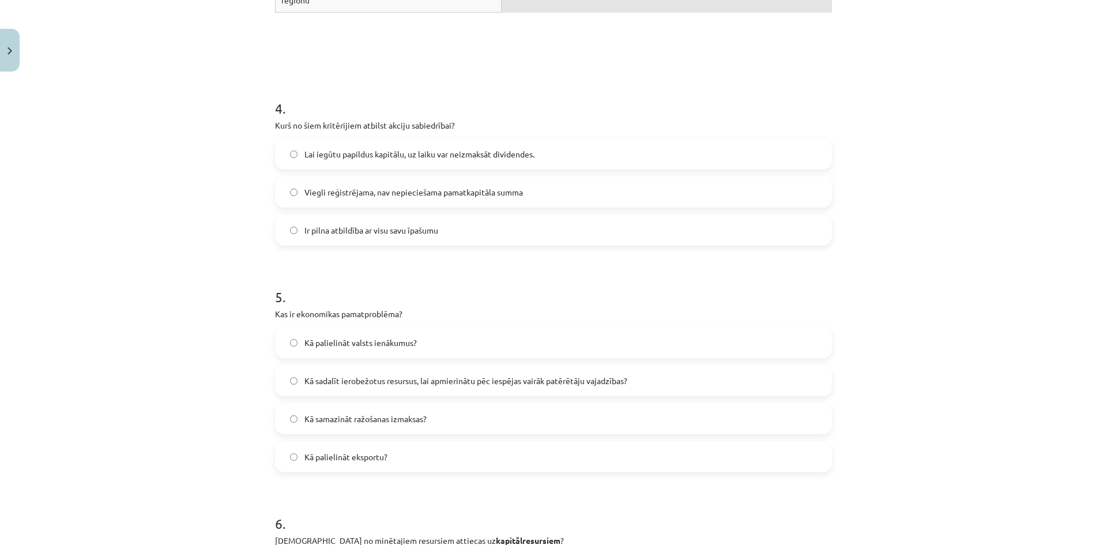
scroll to position [865, 0]
click at [284, 378] on label "Kā sadalīt ierobežotus resursus, lai apmierinātu pēc iespējas vairāk patērētāju…" at bounding box center [553, 379] width 555 height 29
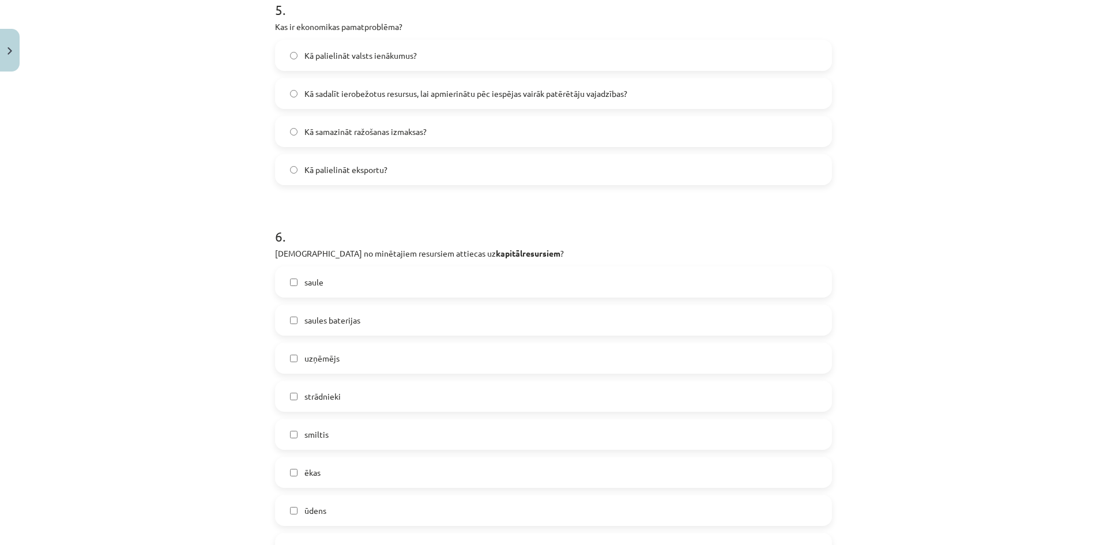
scroll to position [1153, 0]
click at [295, 317] on label "saules baterijas" at bounding box center [553, 317] width 555 height 29
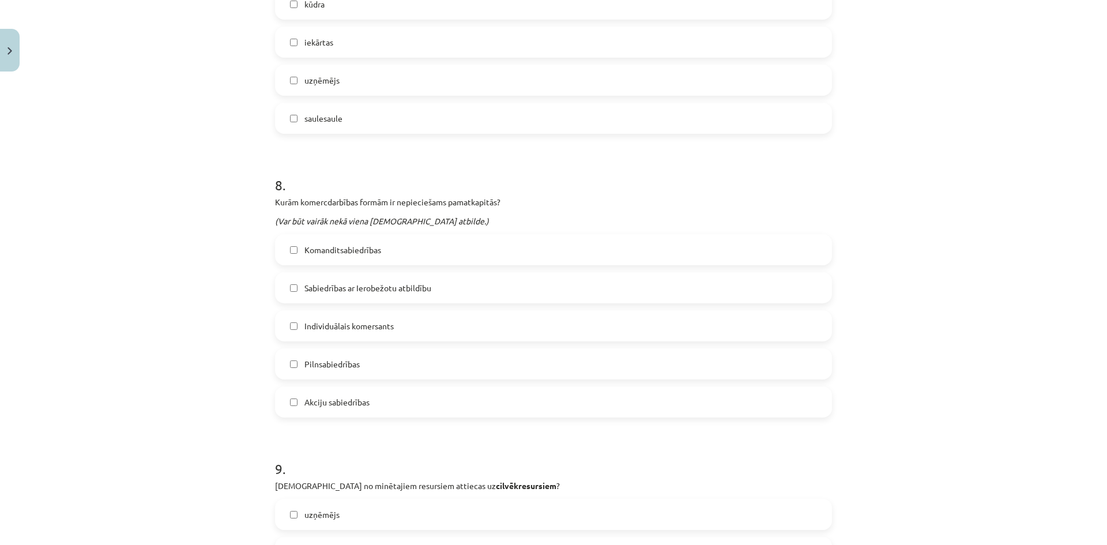
scroll to position [2191, 0]
click at [290, 290] on label "Sabiedrības ar Ierobežotu atbildību" at bounding box center [553, 284] width 555 height 29
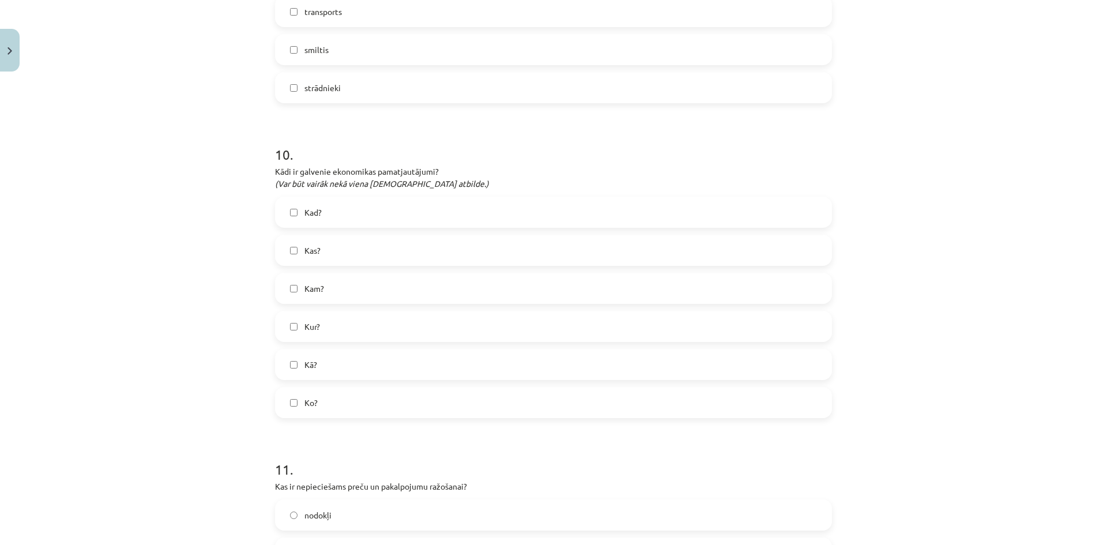
scroll to position [2998, 0]
click at [289, 368] on label "Kā?" at bounding box center [553, 361] width 555 height 29
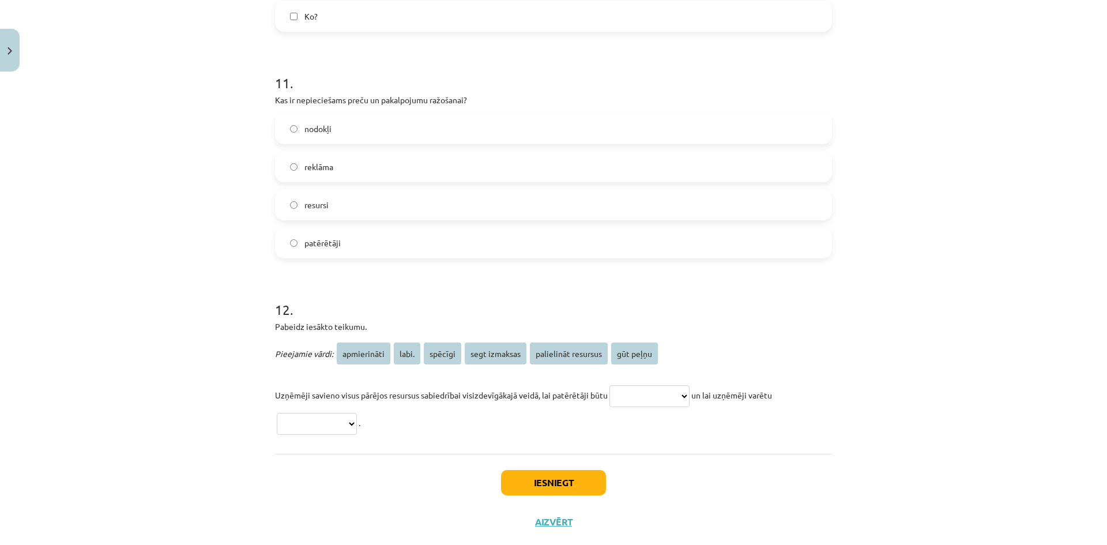
scroll to position [3402, 0]
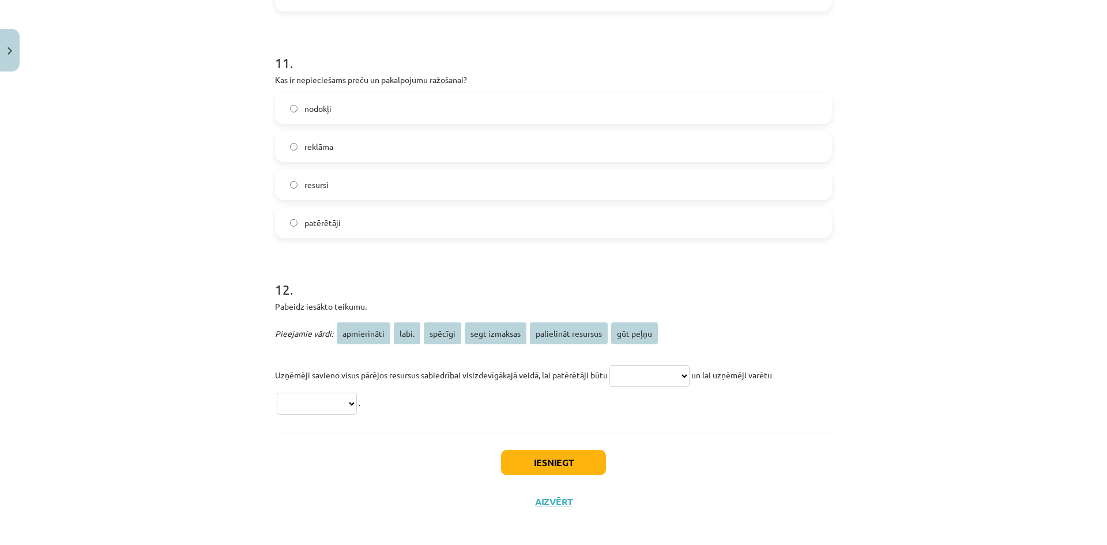
click at [690, 378] on select "**********" at bounding box center [649, 376] width 80 height 22
select select "**********"
click at [609, 365] on select "**********" at bounding box center [649, 376] width 80 height 22
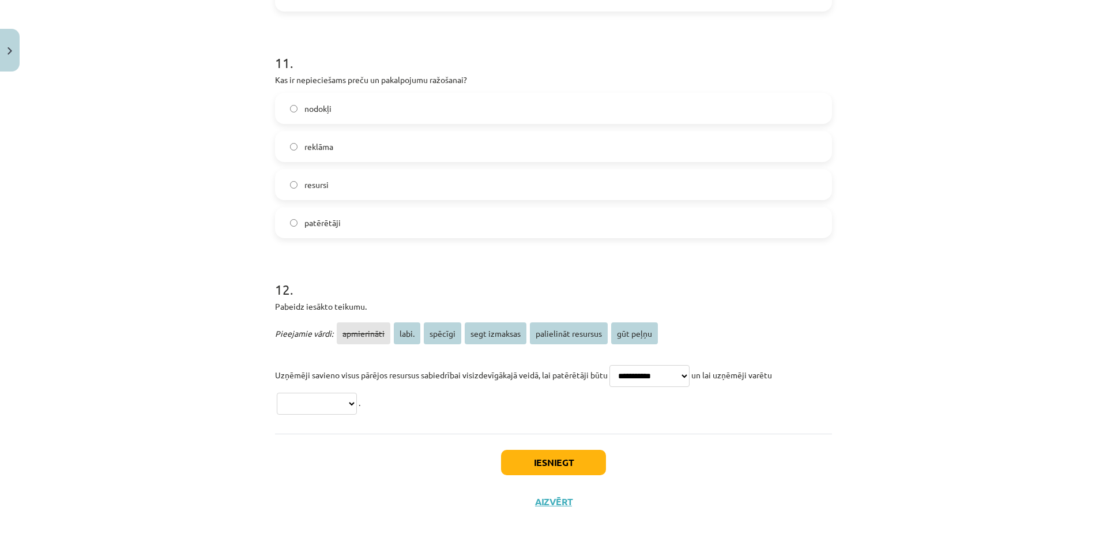
click at [357, 399] on select "**********" at bounding box center [317, 404] width 80 height 22
click at [357, 400] on select "**********" at bounding box center [317, 404] width 80 height 22
click at [357, 399] on select "**********" at bounding box center [317, 404] width 80 height 22
select select "*********"
click at [277, 393] on select "**********" at bounding box center [317, 404] width 80 height 22
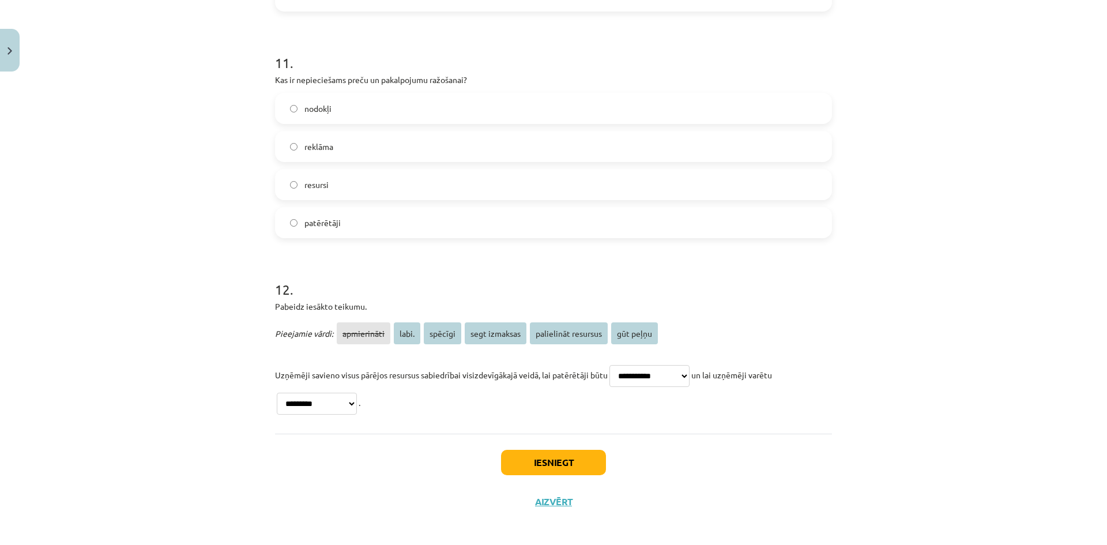
click at [332, 505] on div "Iesniegt Aizvērt" at bounding box center [553, 474] width 557 height 81
click at [541, 451] on button "Iesniegt" at bounding box center [553, 462] width 105 height 25
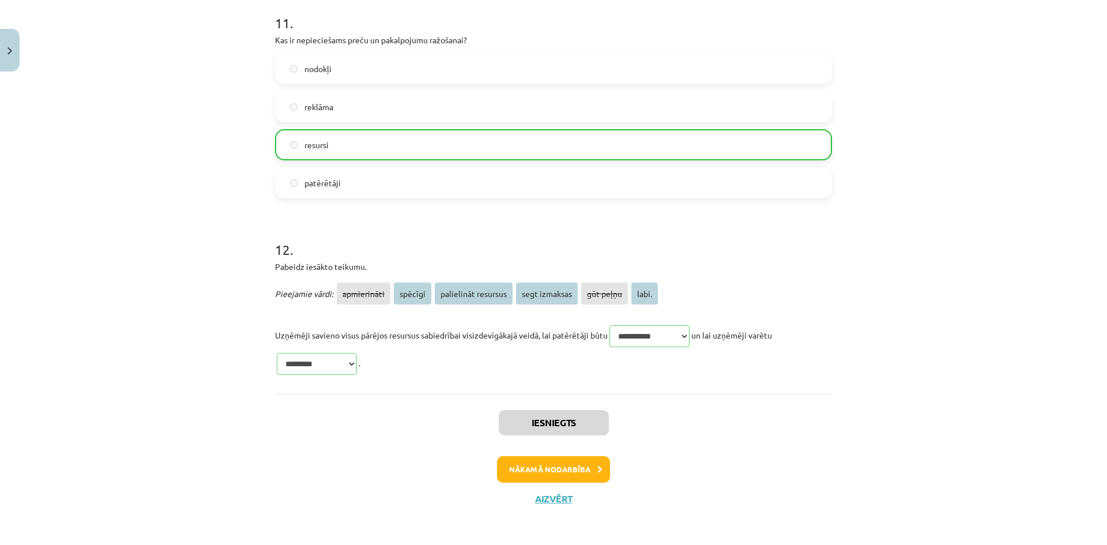
scroll to position [3444, 0]
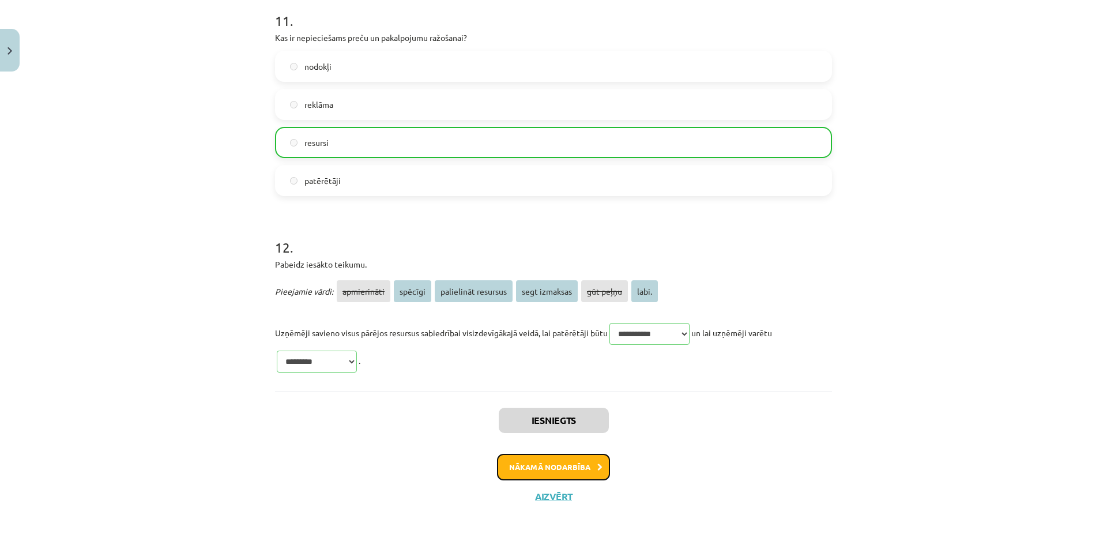
drag, startPoint x: 575, startPoint y: 466, endPoint x: 571, endPoint y: 473, distance: 8.0
click at [574, 471] on button "Nākamā nodarbība" at bounding box center [553, 467] width 113 height 27
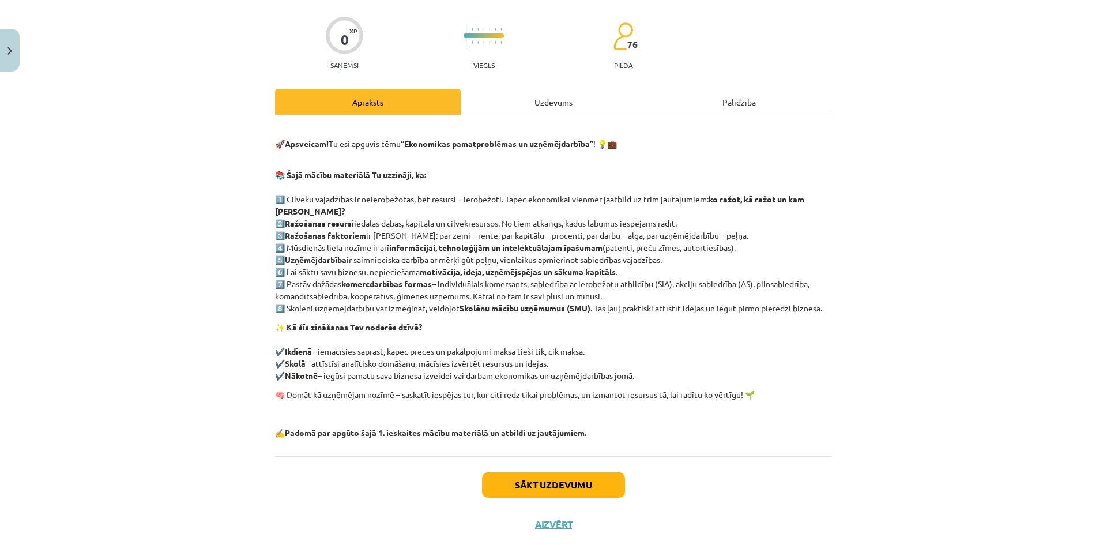
scroll to position [86, 0]
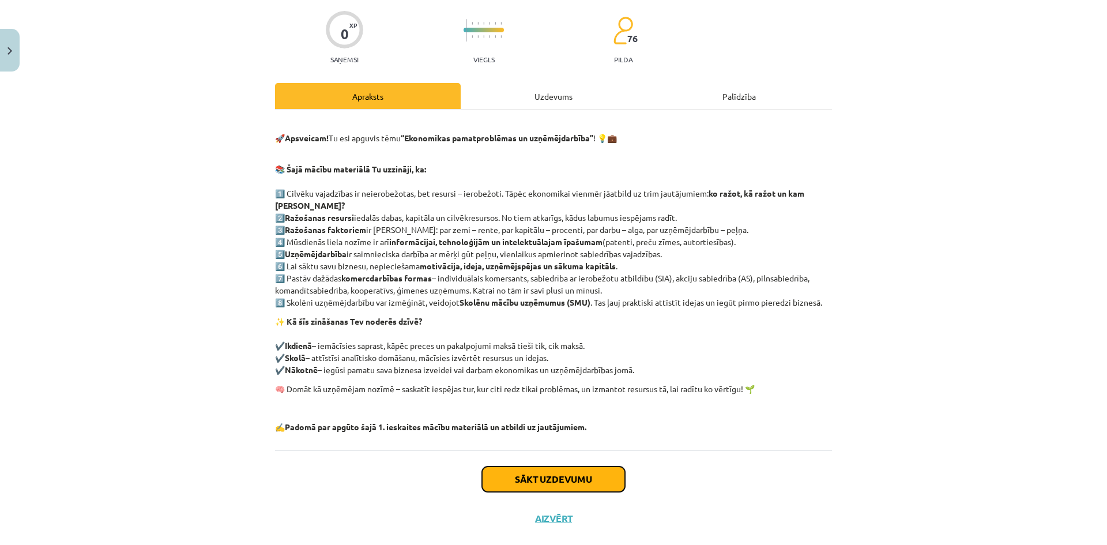
click at [525, 484] on button "Sākt uzdevumu" at bounding box center [553, 478] width 143 height 25
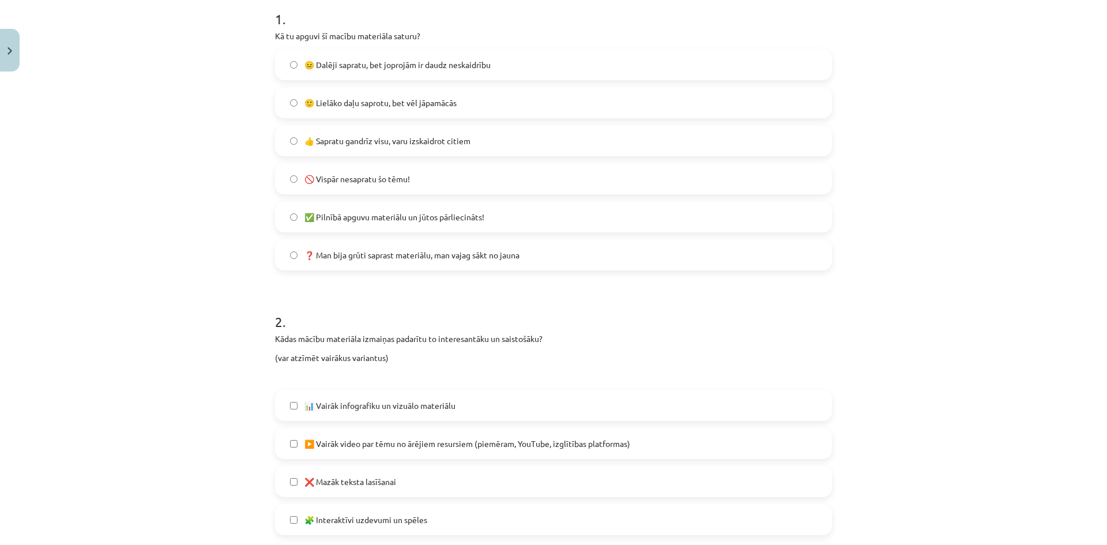
scroll to position [317, 0]
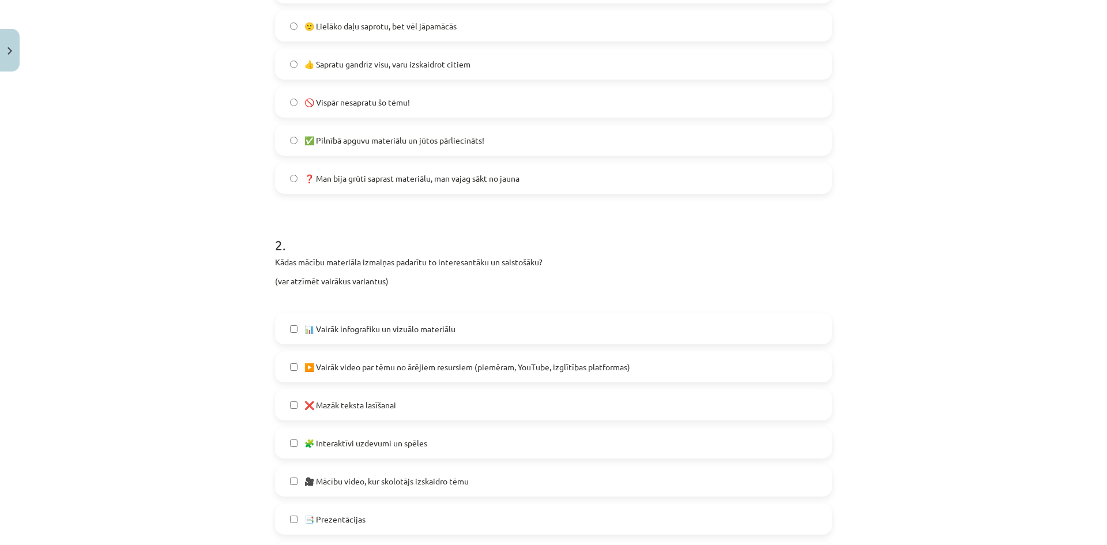
click at [212, 367] on div "Mācību tēma: Sociālās zinības 8. klases 1. ieskaites mācību materiāls #7 Temata…" at bounding box center [553, 272] width 1107 height 545
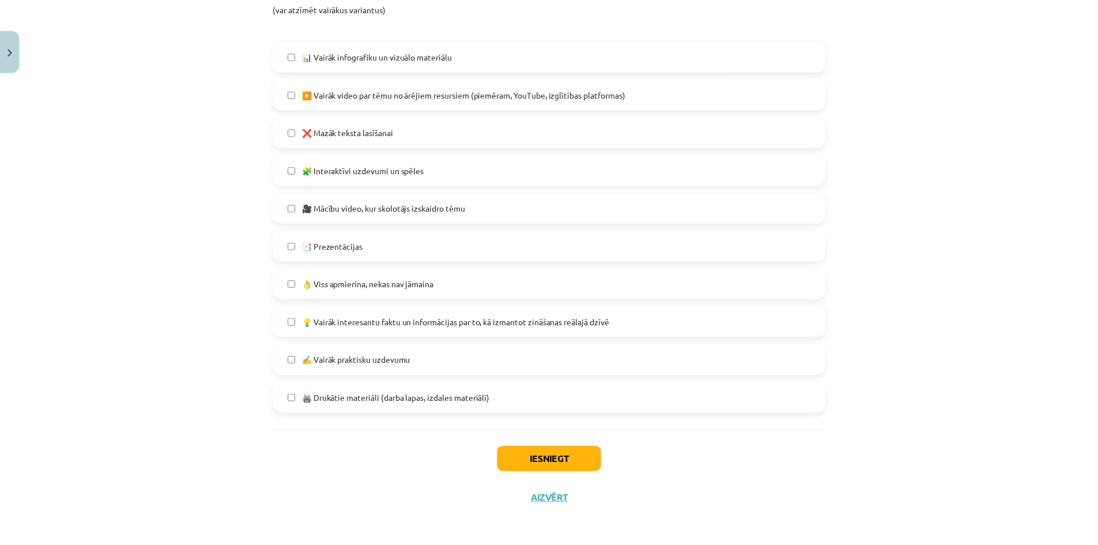
scroll to position [591, 0]
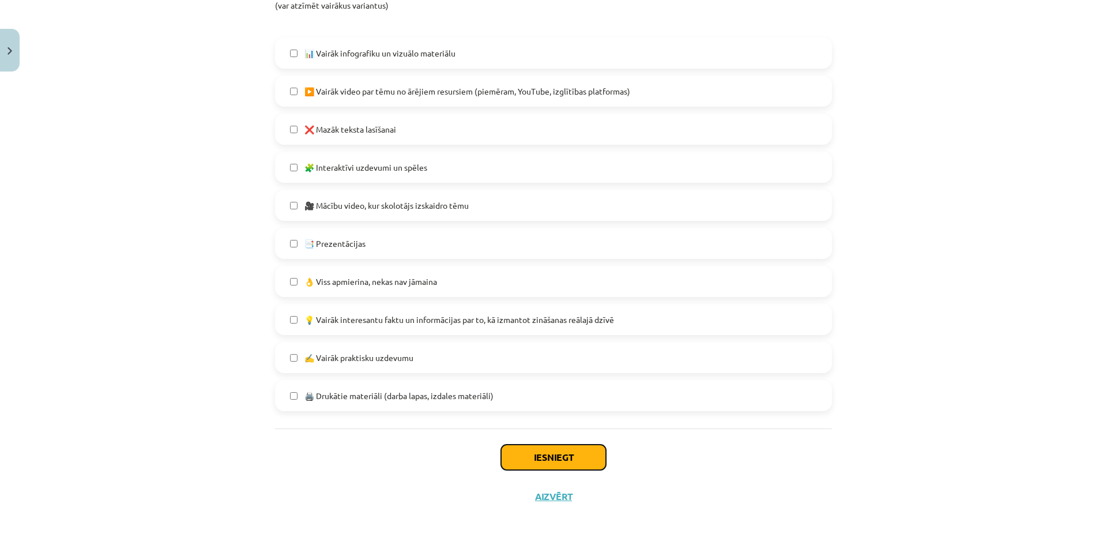
click at [555, 459] on button "Iesniegt" at bounding box center [553, 457] width 105 height 25
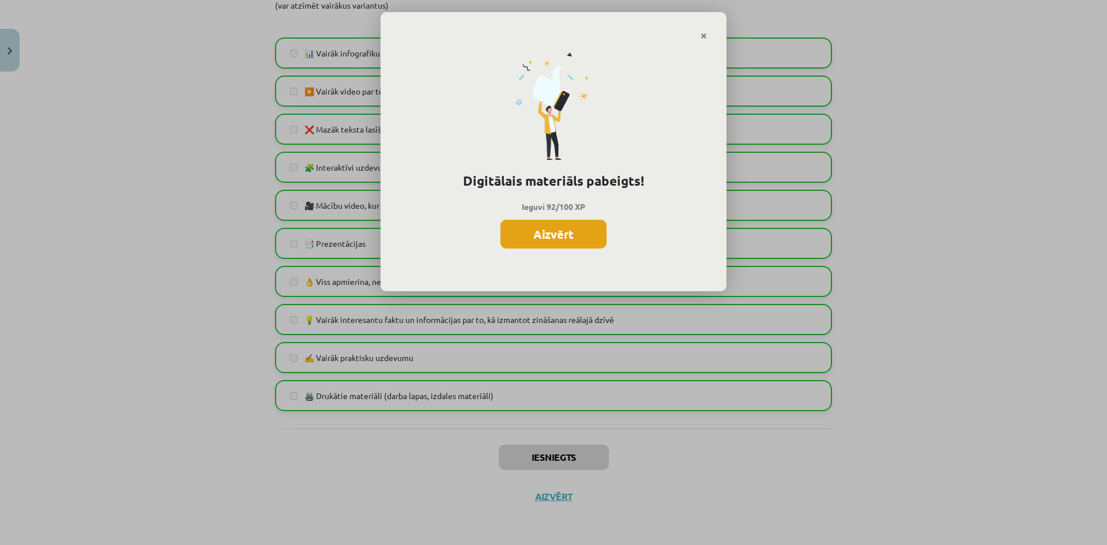
click at [551, 235] on button "Aizvērt" at bounding box center [553, 234] width 106 height 29
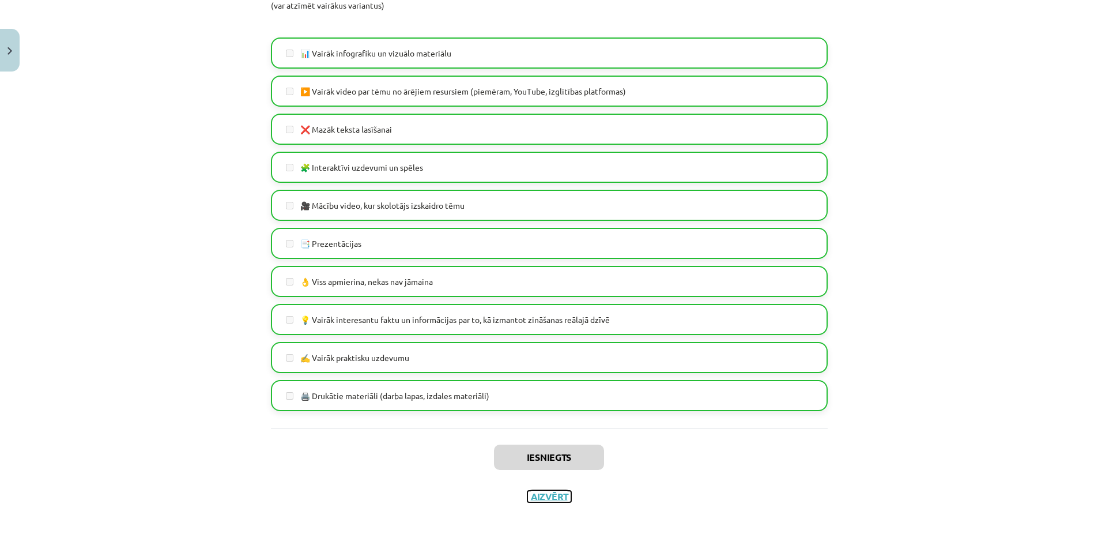
click at [545, 496] on button "Aizvērt" at bounding box center [550, 497] width 44 height 12
click at [545, 496] on div "Iesniegts Aizvērt" at bounding box center [549, 468] width 557 height 81
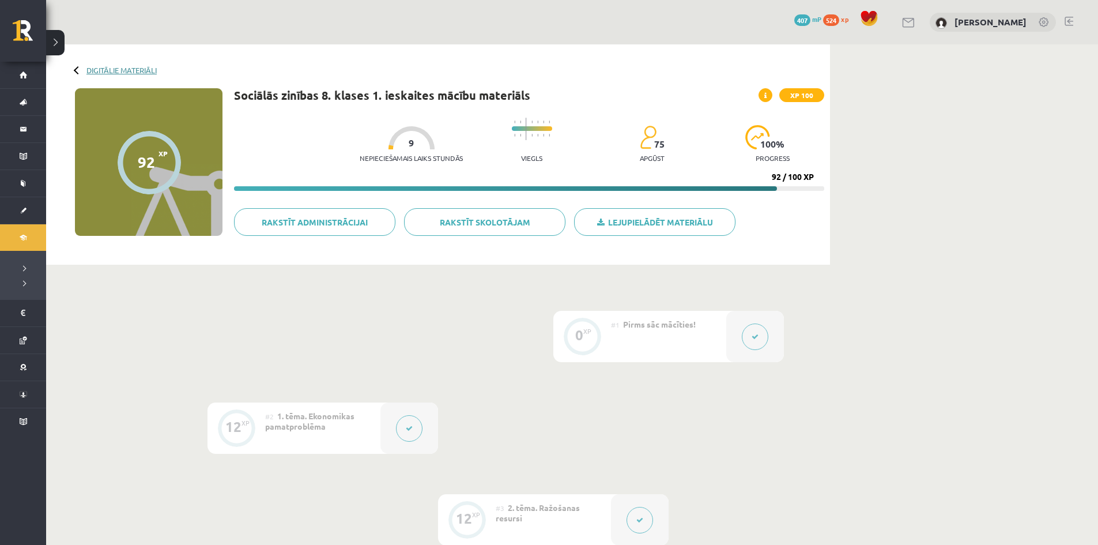
click at [115, 73] on link "Digitālie materiāli" at bounding box center [121, 70] width 70 height 9
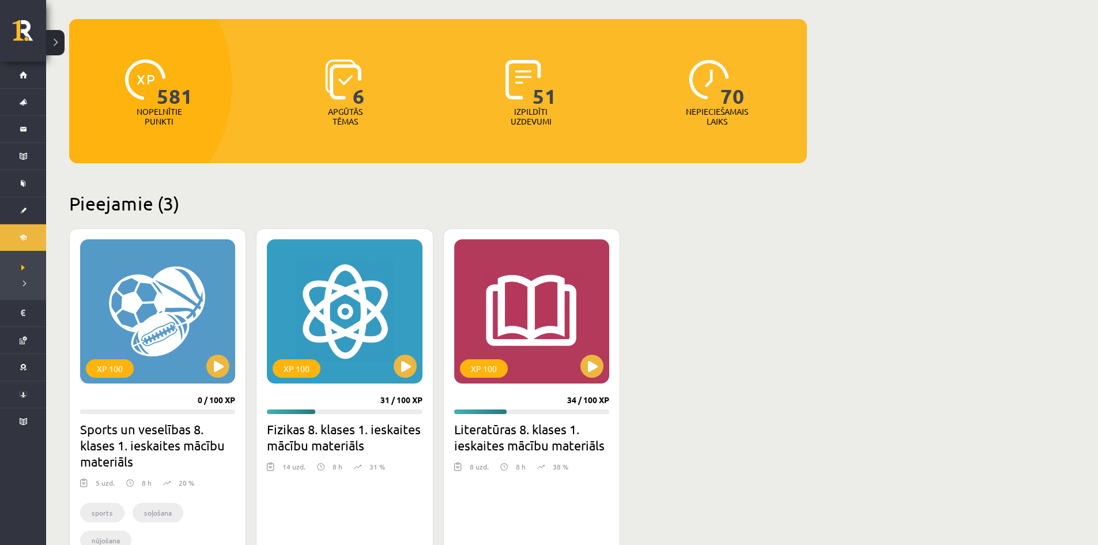
scroll to position [173, 0]
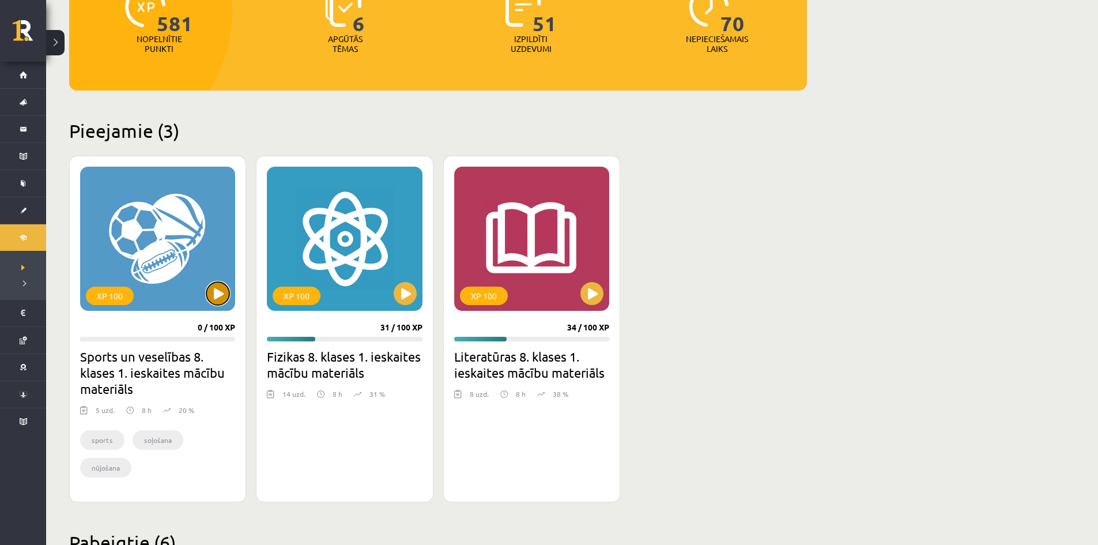
click at [217, 288] on button at bounding box center [217, 293] width 23 height 23
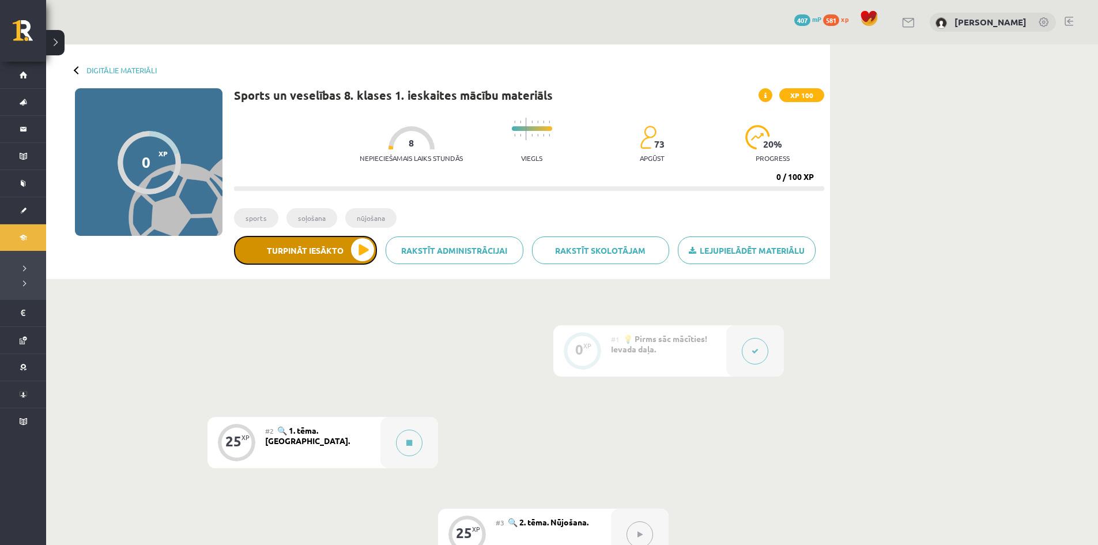
click at [359, 254] on button "Turpināt iesākto" at bounding box center [305, 250] width 143 height 29
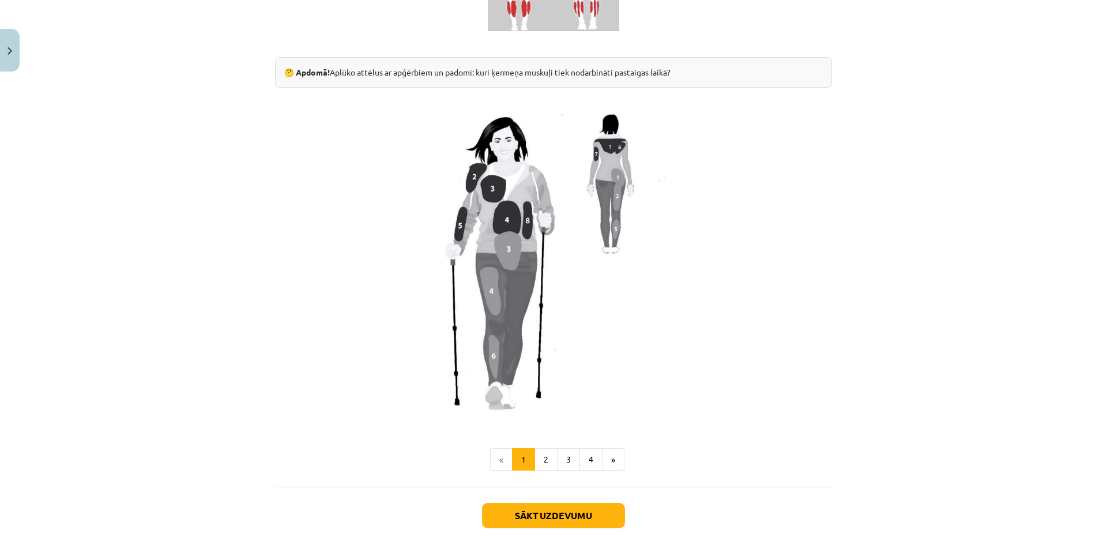
scroll to position [913, 0]
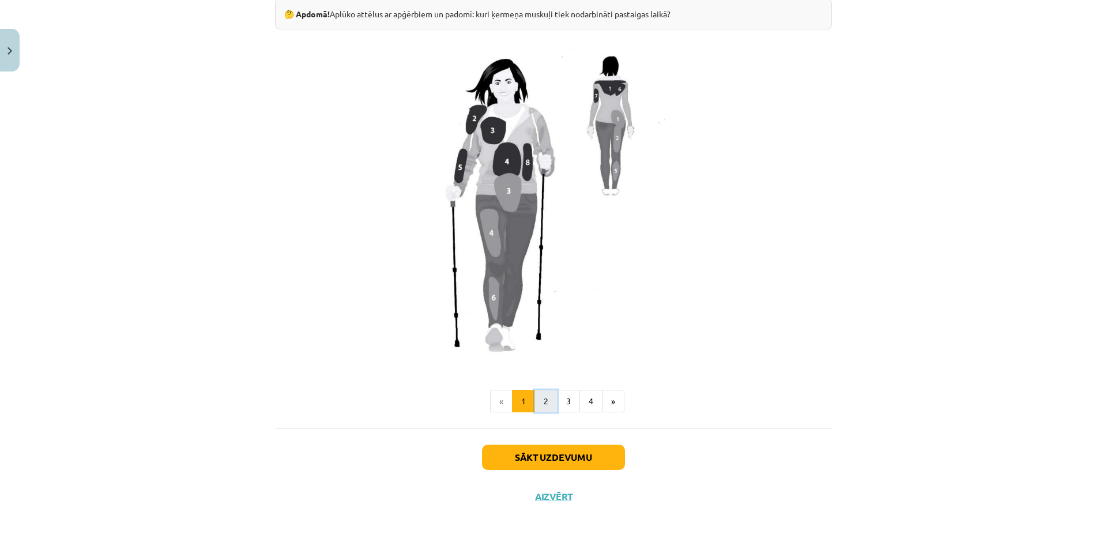
click at [542, 400] on button "2" at bounding box center [545, 401] width 23 height 23
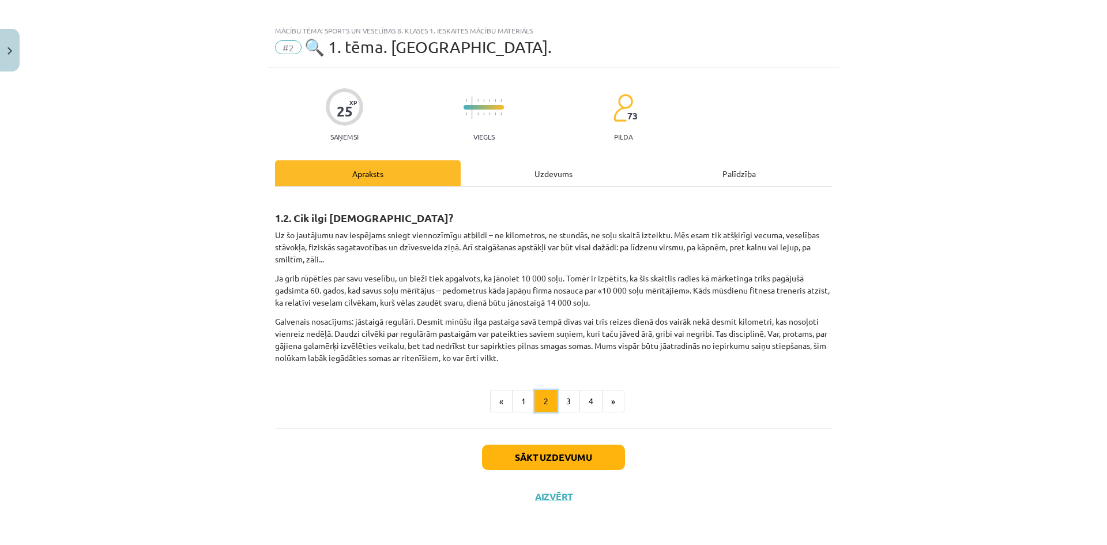
click at [542, 400] on button "2" at bounding box center [545, 401] width 23 height 23
click at [560, 402] on button "3" at bounding box center [568, 401] width 23 height 23
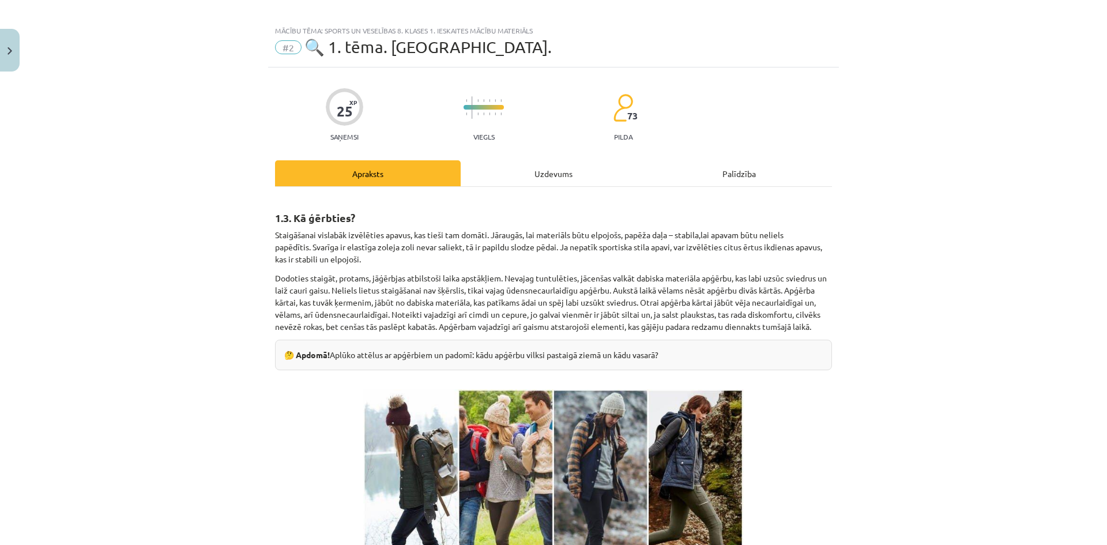
click at [560, 402] on img at bounding box center [553, 496] width 381 height 214
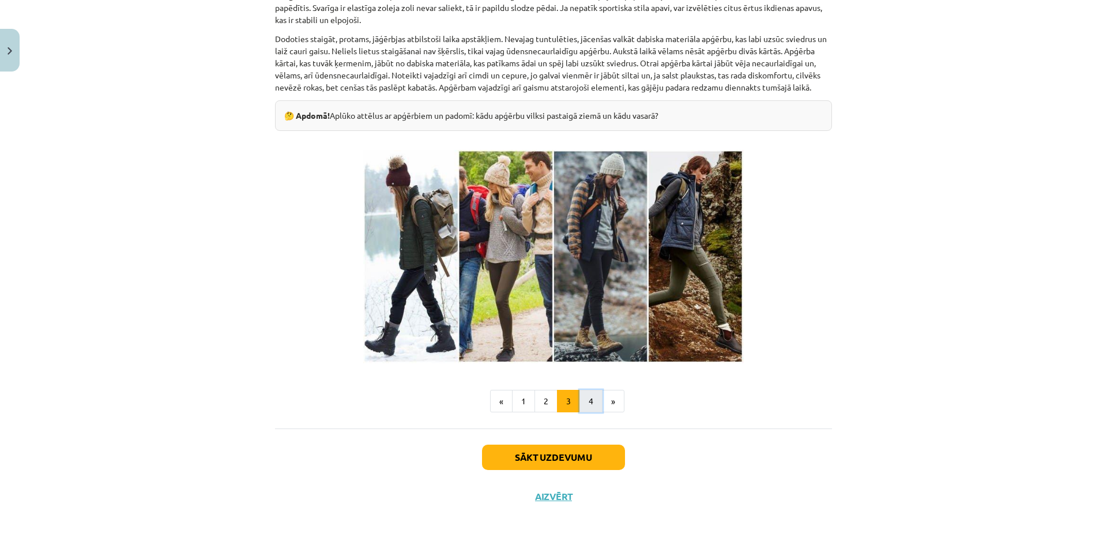
click at [590, 409] on button "4" at bounding box center [590, 401] width 23 height 23
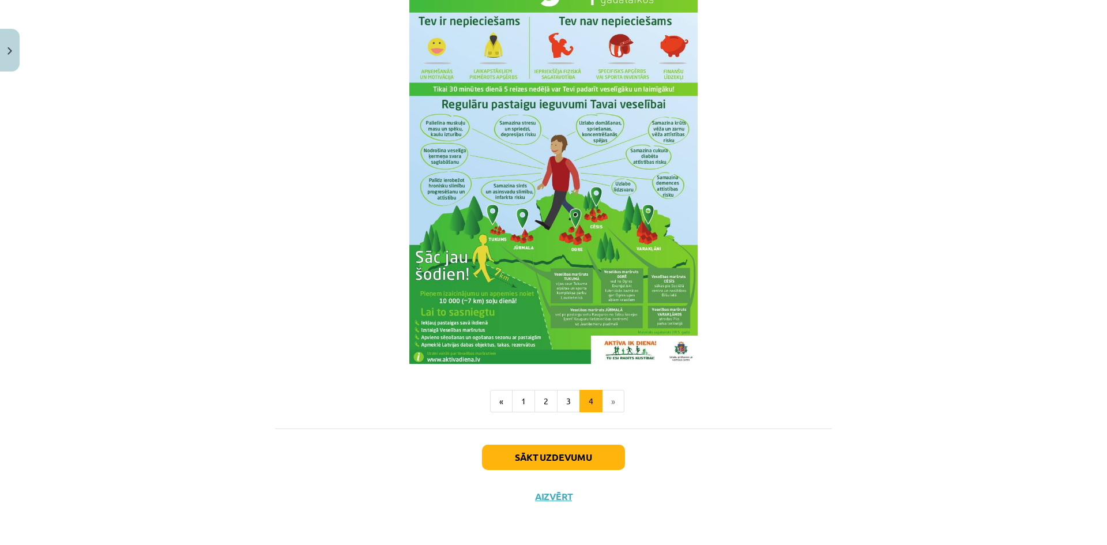
scroll to position [1325, 0]
click at [556, 458] on button "Sākt uzdevumu" at bounding box center [553, 457] width 143 height 25
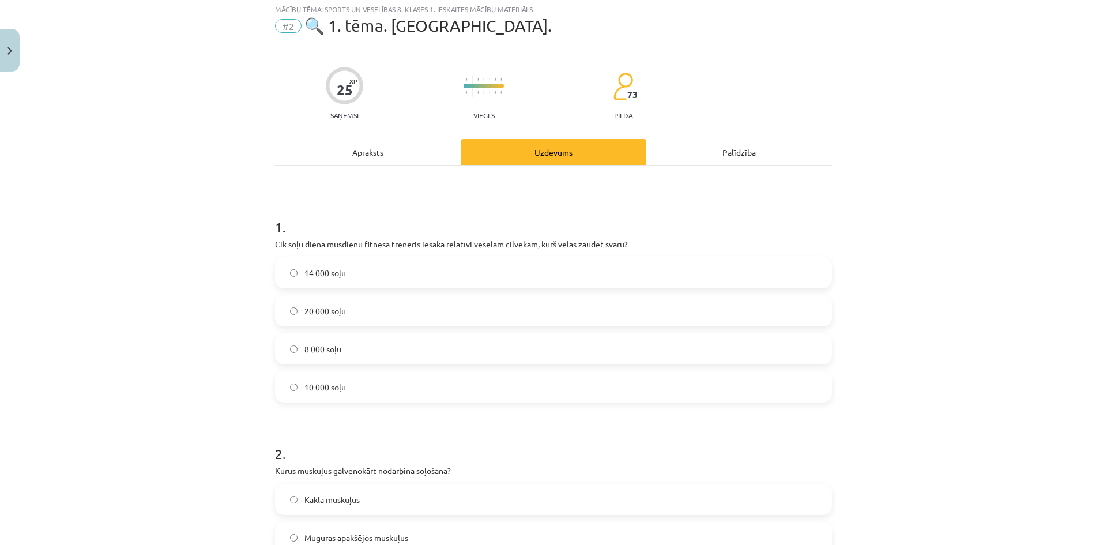
scroll to position [29, 0]
click at [292, 393] on label "10 000 soļu" at bounding box center [553, 388] width 555 height 29
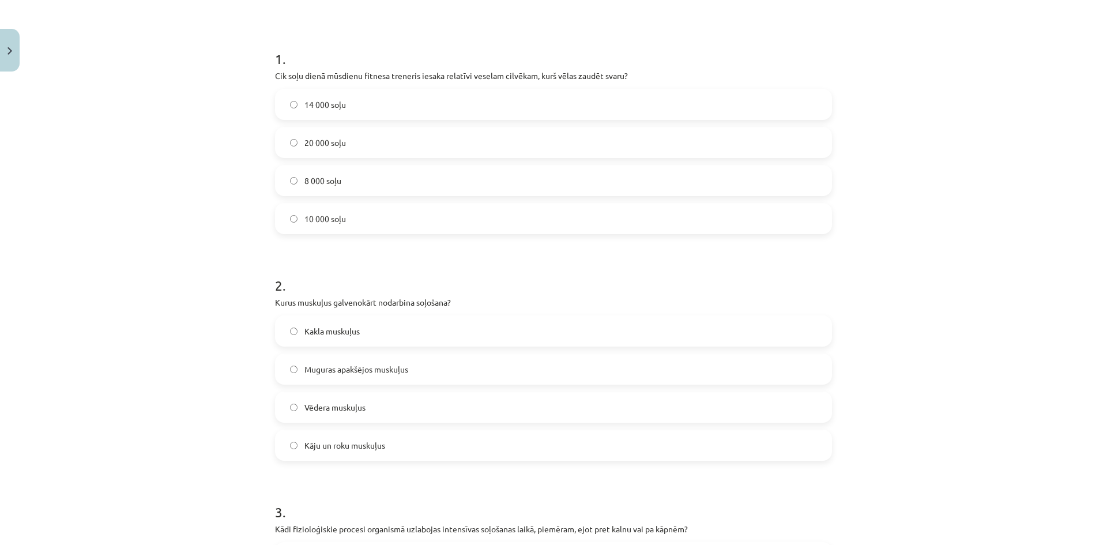
scroll to position [202, 0]
click at [285, 106] on label "14 000 soļu" at bounding box center [553, 101] width 555 height 29
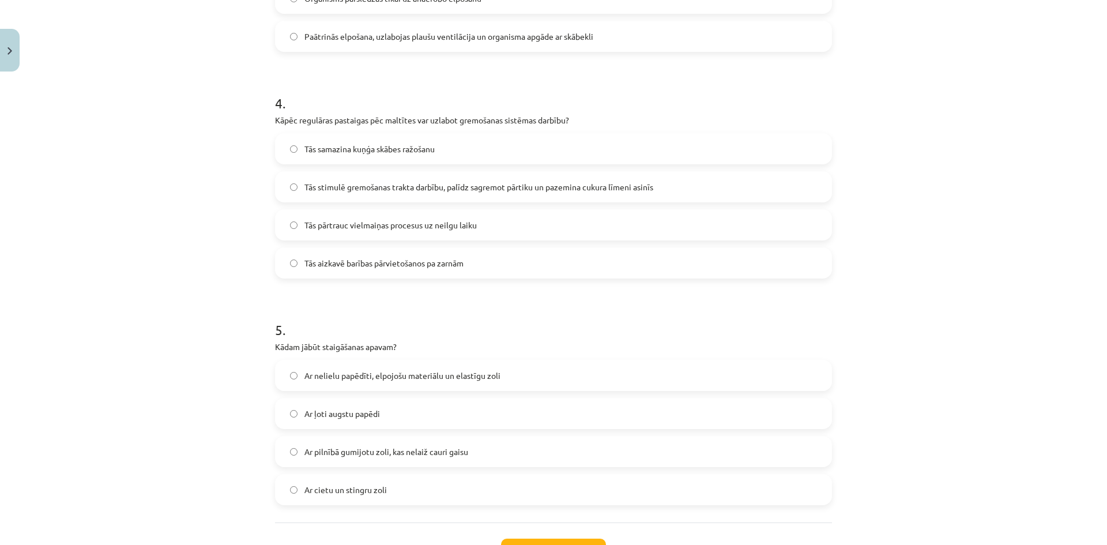
scroll to position [836, 0]
click at [281, 373] on label "Ar nelielu papēdīti, elpojošu materiālu un elastīgu zoli" at bounding box center [553, 373] width 555 height 29
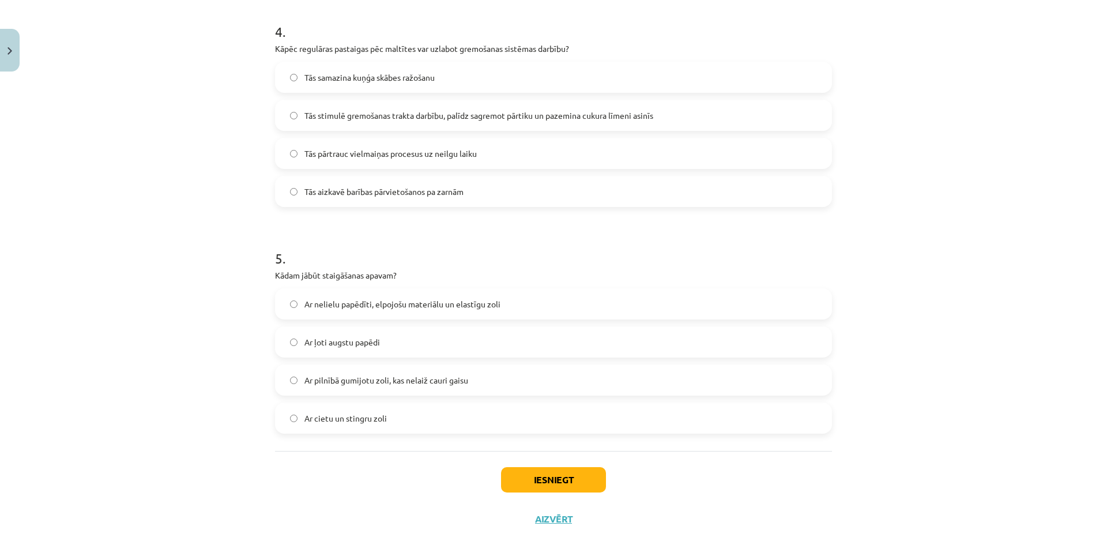
scroll to position [928, 0]
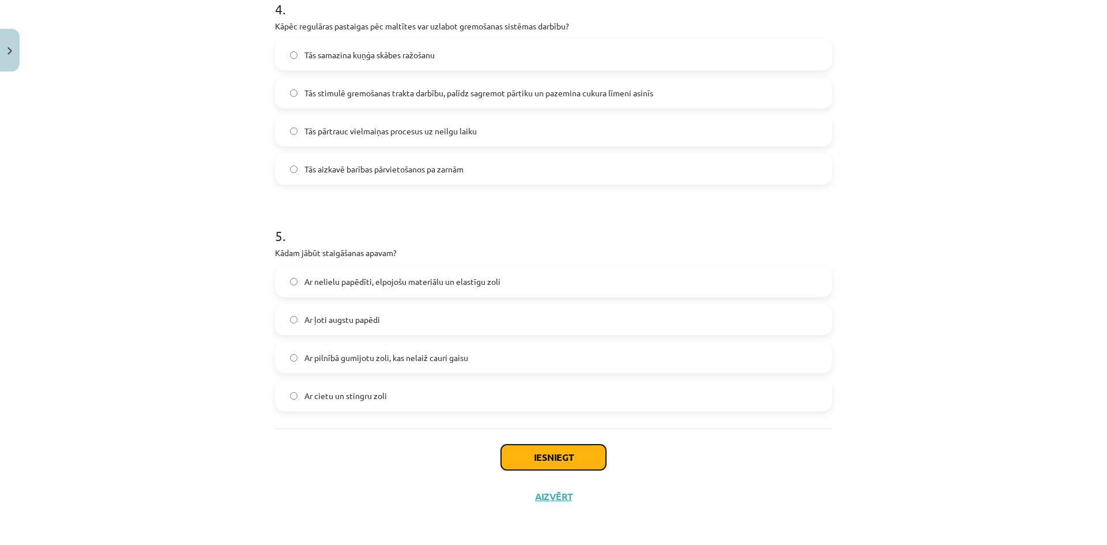
click at [562, 451] on button "Iesniegt" at bounding box center [553, 457] width 105 height 25
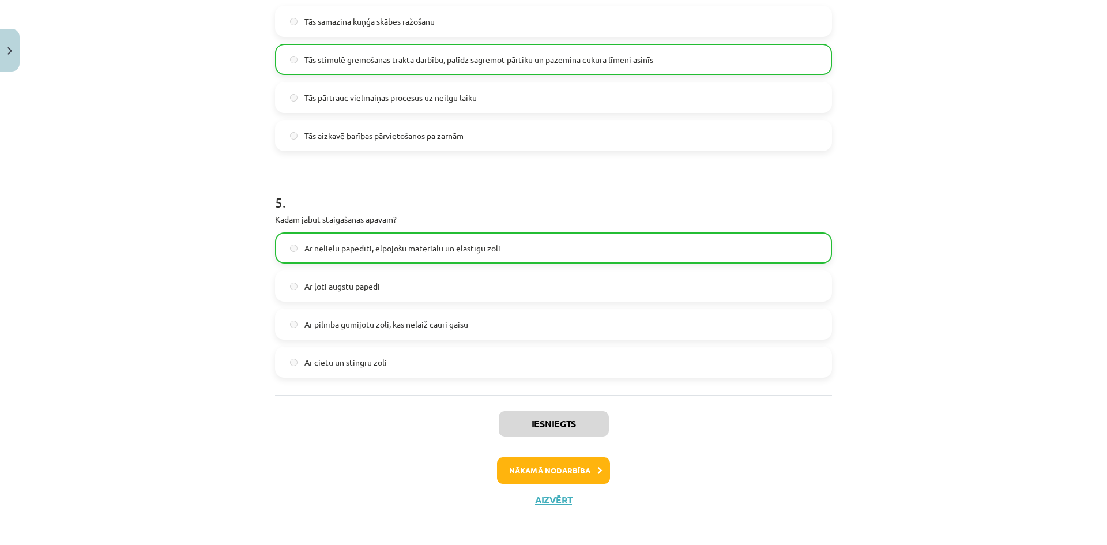
scroll to position [965, 0]
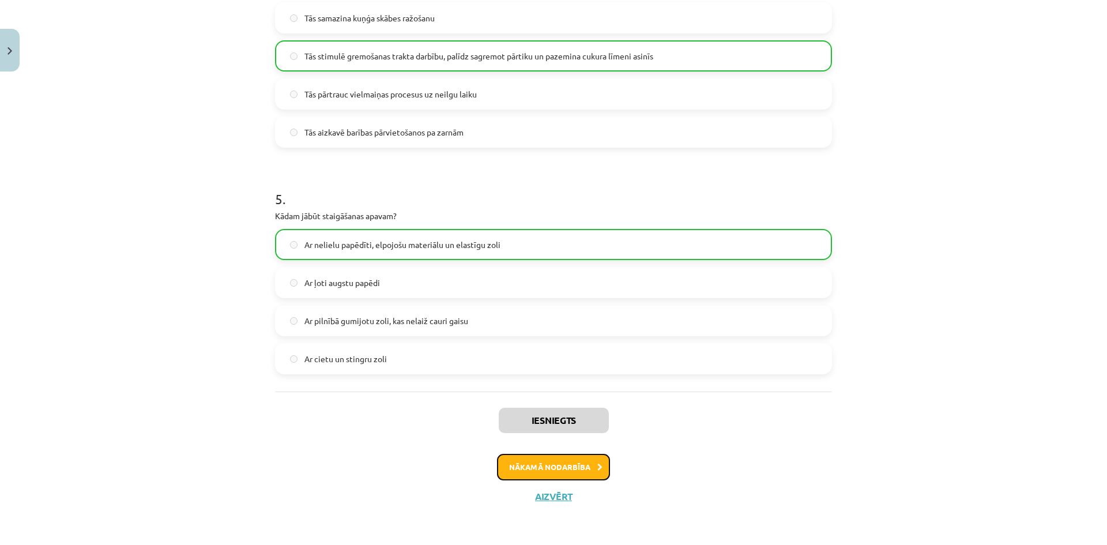
click at [579, 468] on button "Nākamā nodarbība" at bounding box center [553, 467] width 113 height 27
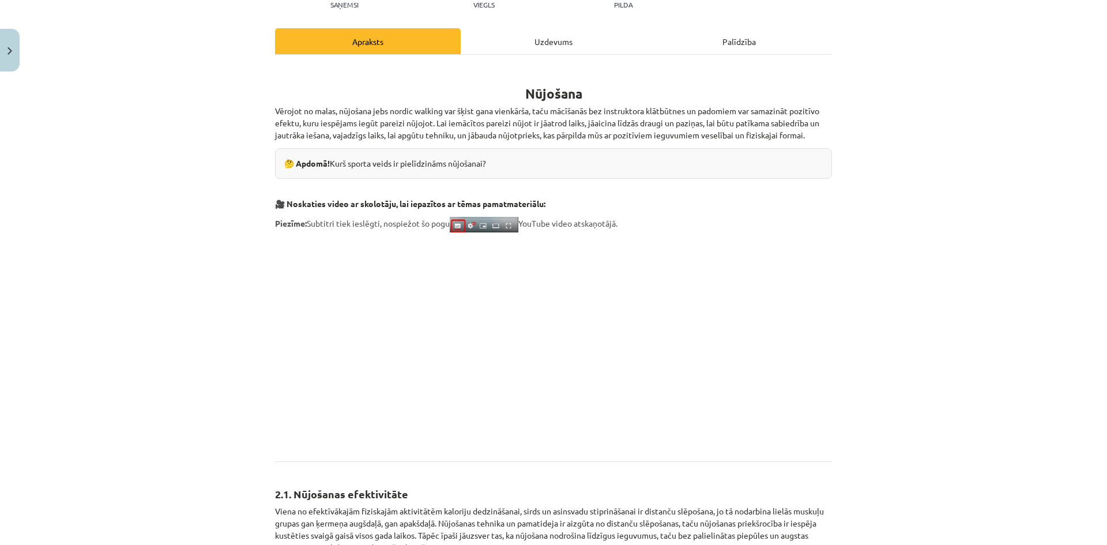
scroll to position [144, 0]
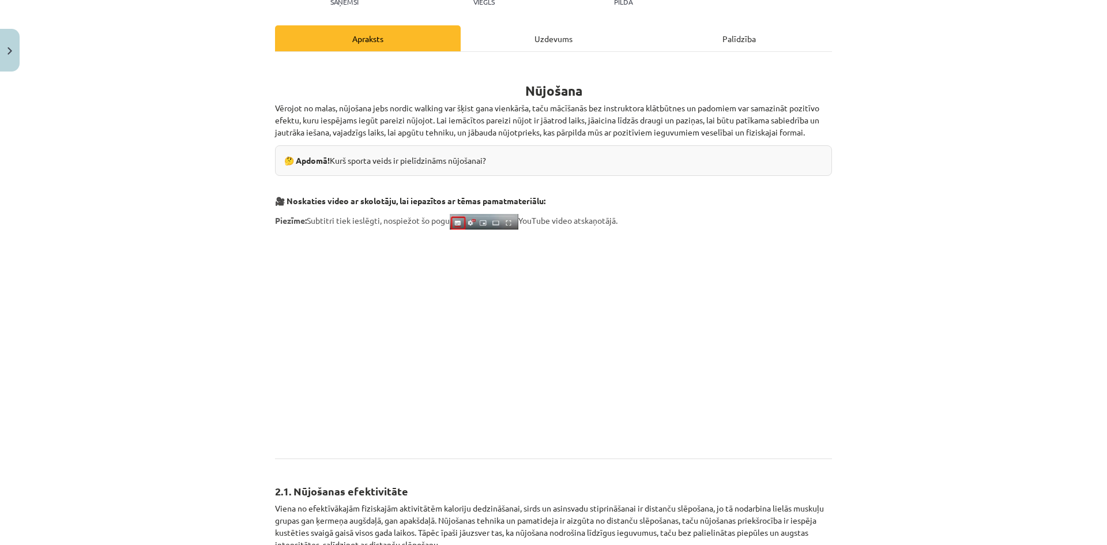
click at [787, 366] on p at bounding box center [553, 341] width 557 height 210
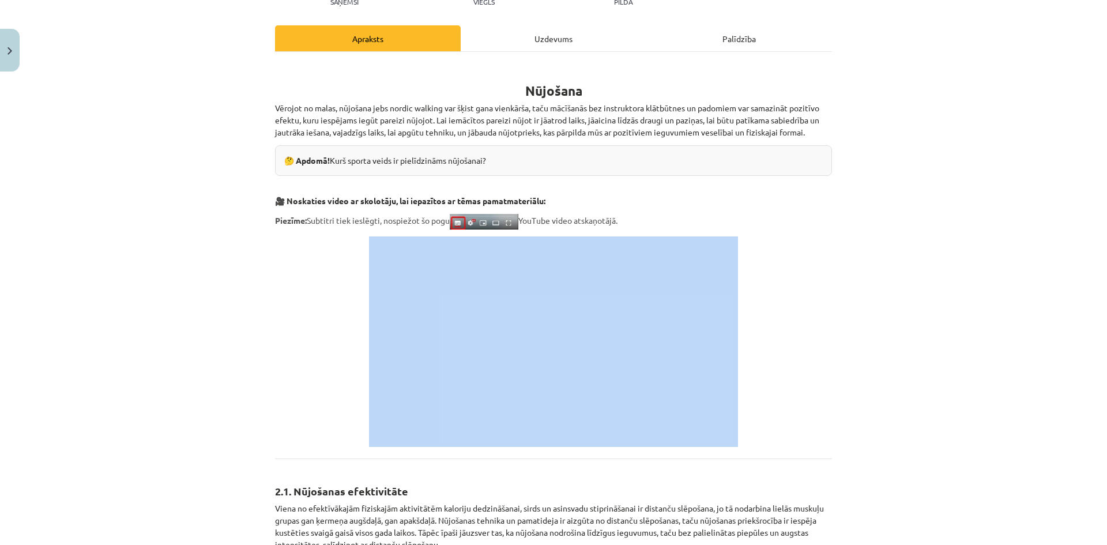
click at [787, 366] on p at bounding box center [553, 341] width 557 height 210
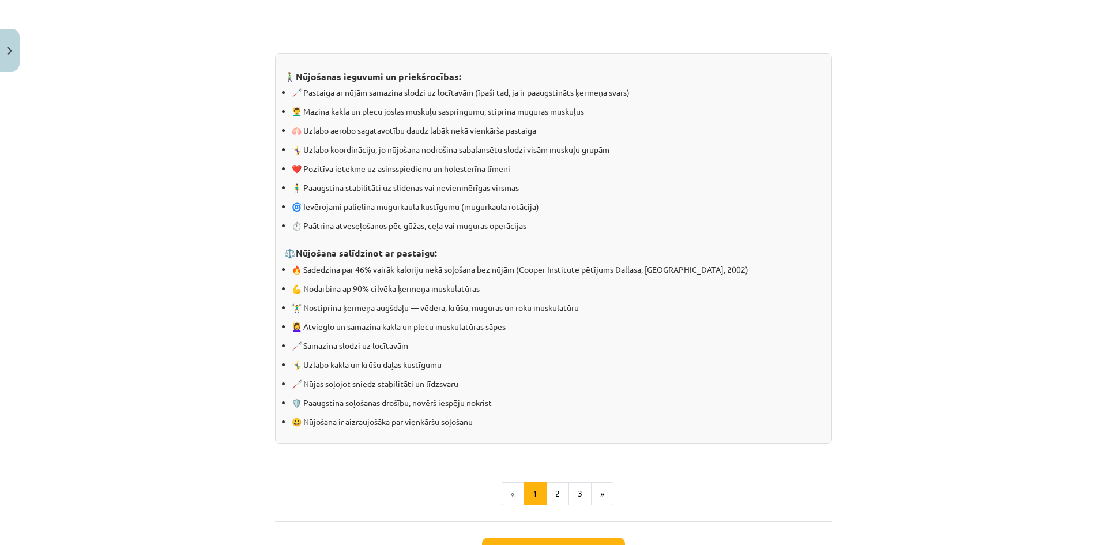
scroll to position [951, 0]
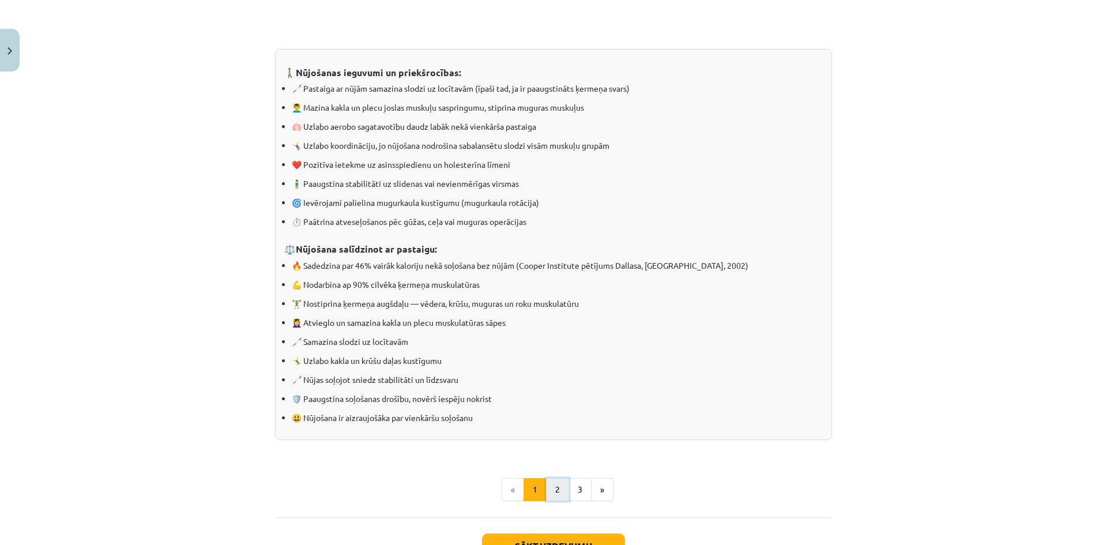
click at [551, 492] on button "2" at bounding box center [557, 489] width 23 height 23
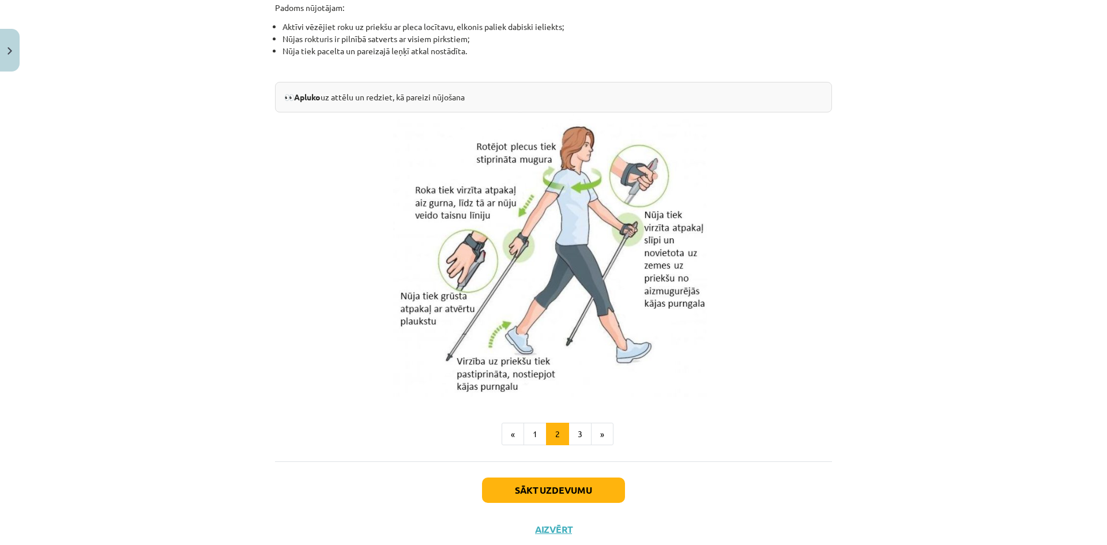
scroll to position [2241, 0]
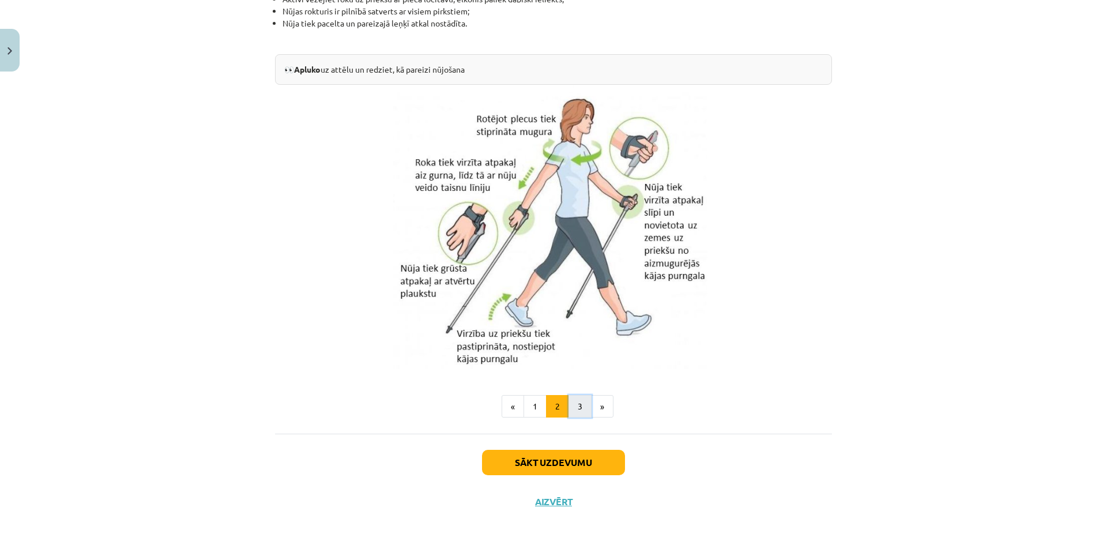
click at [582, 403] on button "3" at bounding box center [579, 406] width 23 height 23
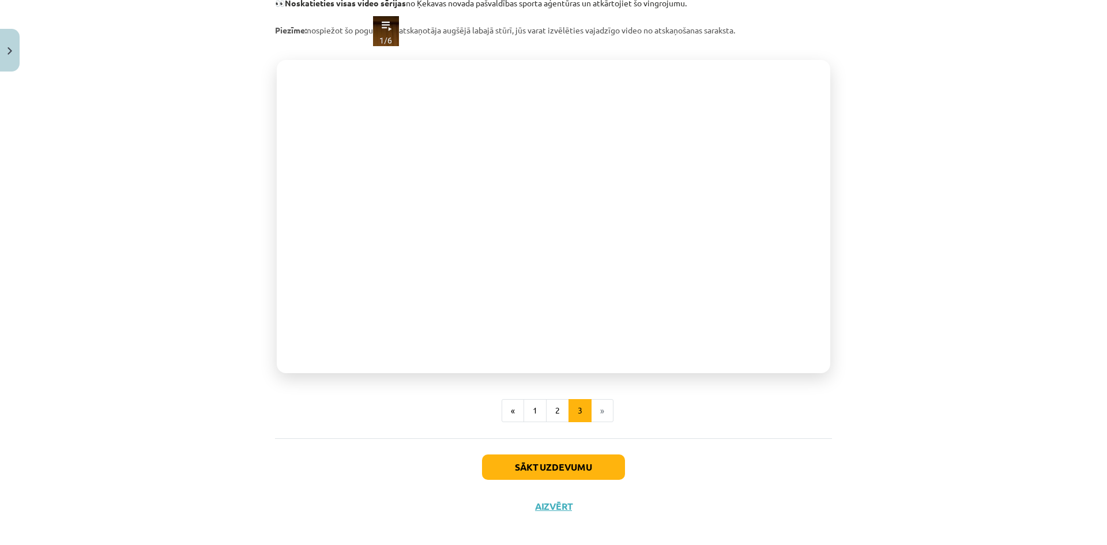
scroll to position [219, 0]
